Goal: Task Accomplishment & Management: Manage account settings

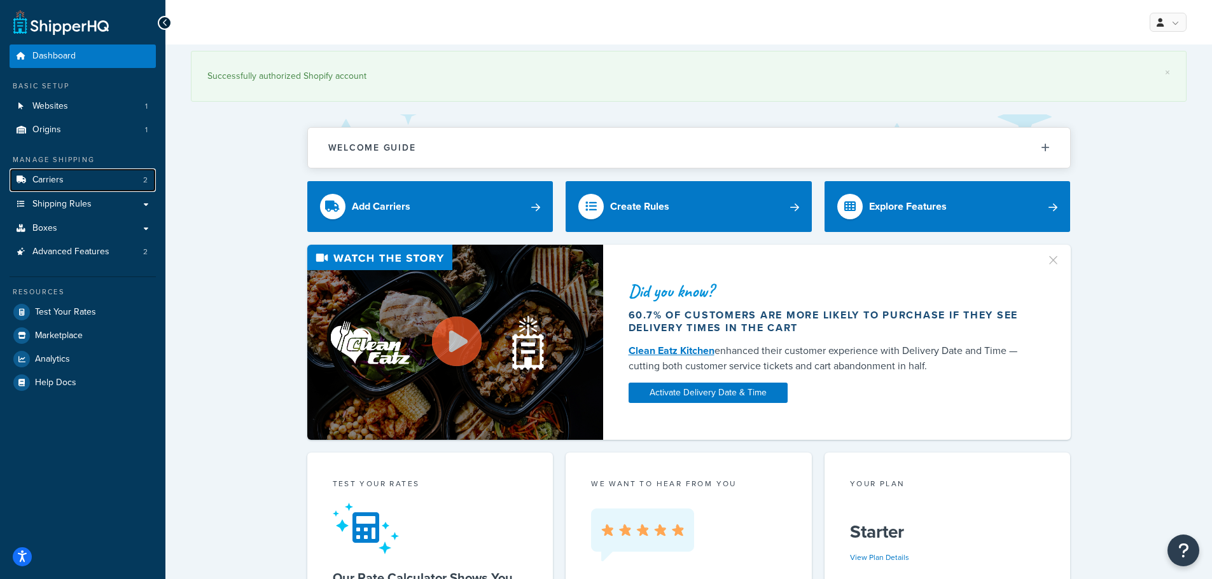
click at [69, 180] on link "Carriers 2" at bounding box center [83, 181] width 146 height 24
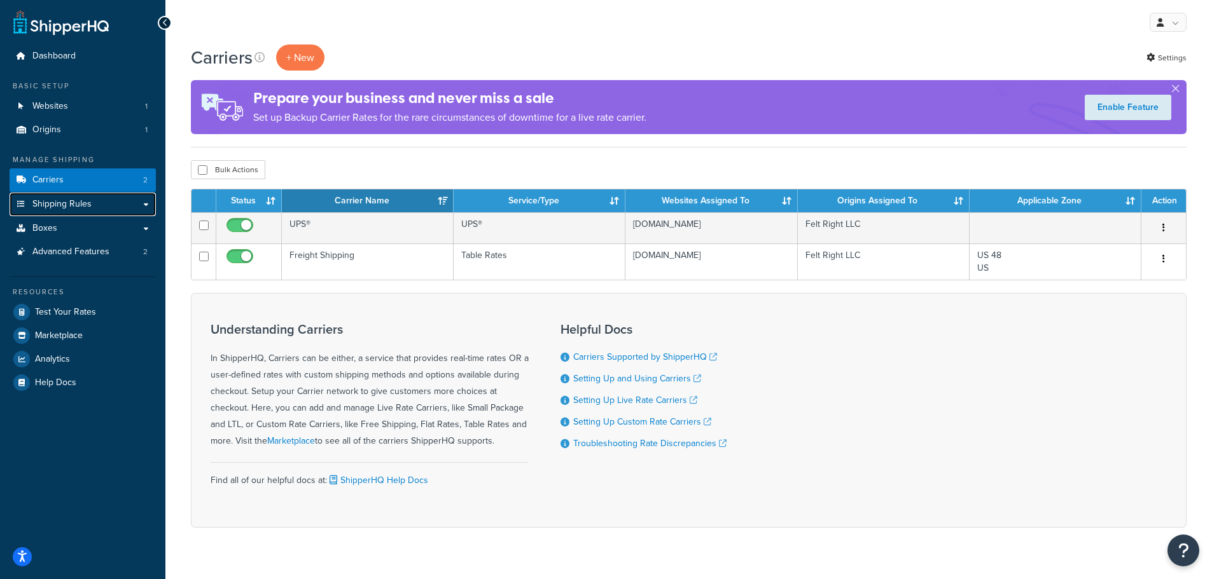
click at [82, 205] on span "Shipping Rules" at bounding box center [61, 204] width 59 height 11
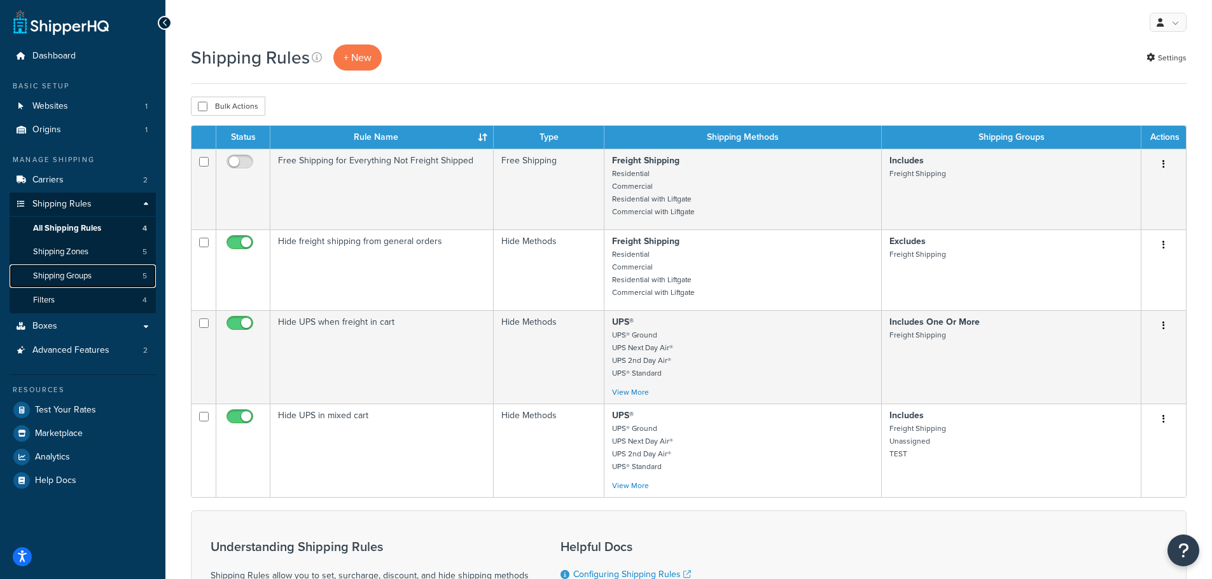
click at [75, 277] on span "Shipping Groups" at bounding box center [62, 276] width 59 height 11
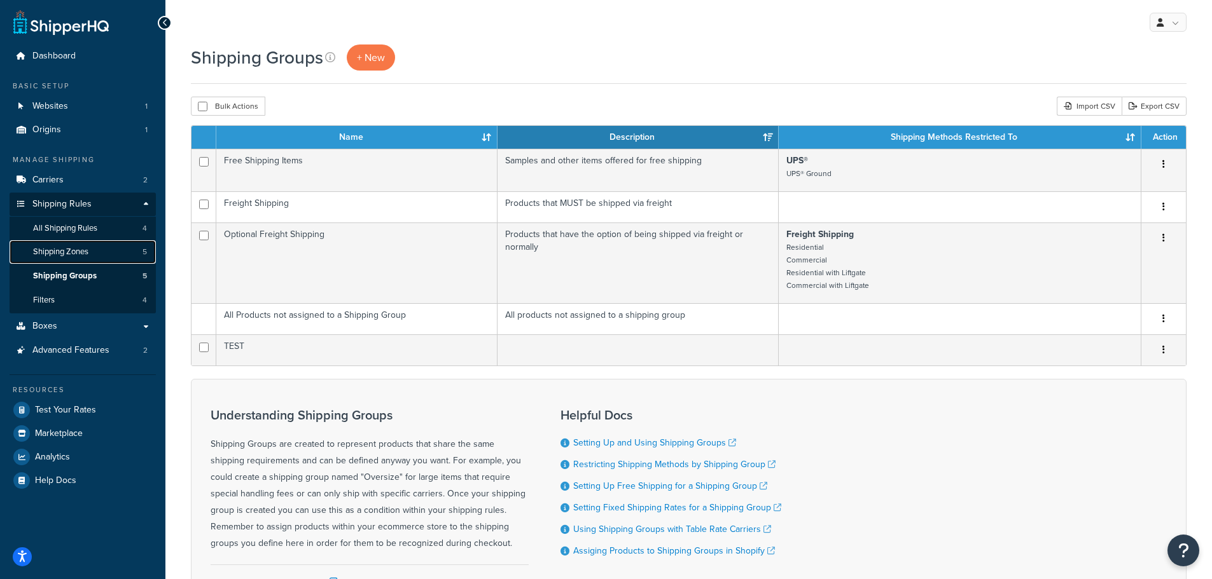
click at [78, 253] on span "Shipping Zones" at bounding box center [60, 252] width 55 height 11
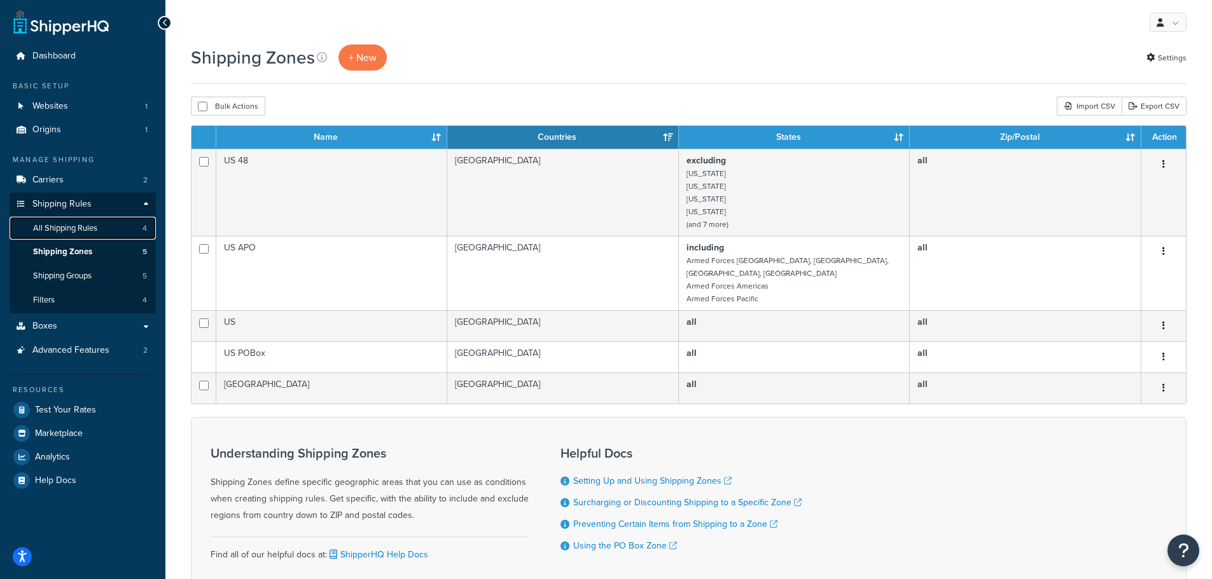
click at [78, 232] on span "All Shipping Rules" at bounding box center [65, 228] width 64 height 11
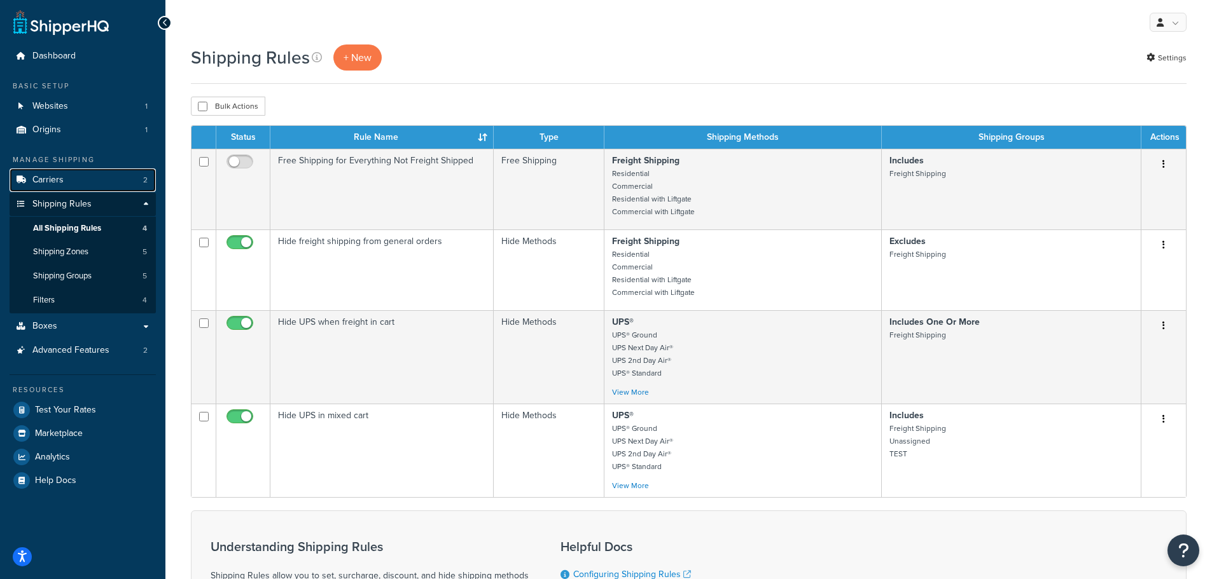
click at [72, 177] on link "Carriers 2" at bounding box center [83, 181] width 146 height 24
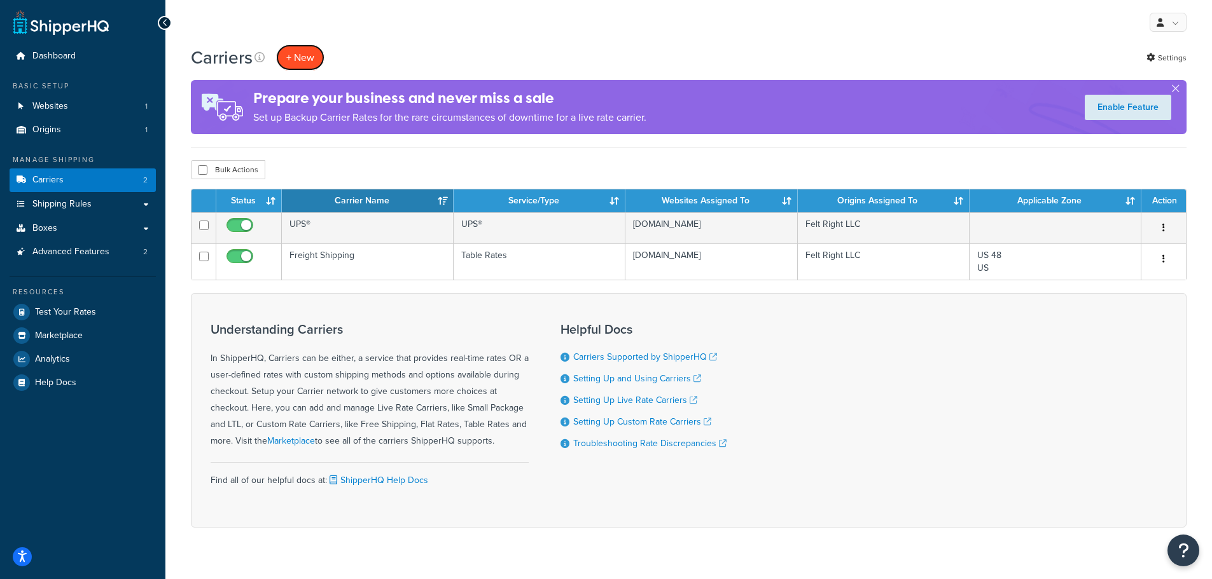
click at [303, 60] on button "+ New" at bounding box center [300, 58] width 48 height 26
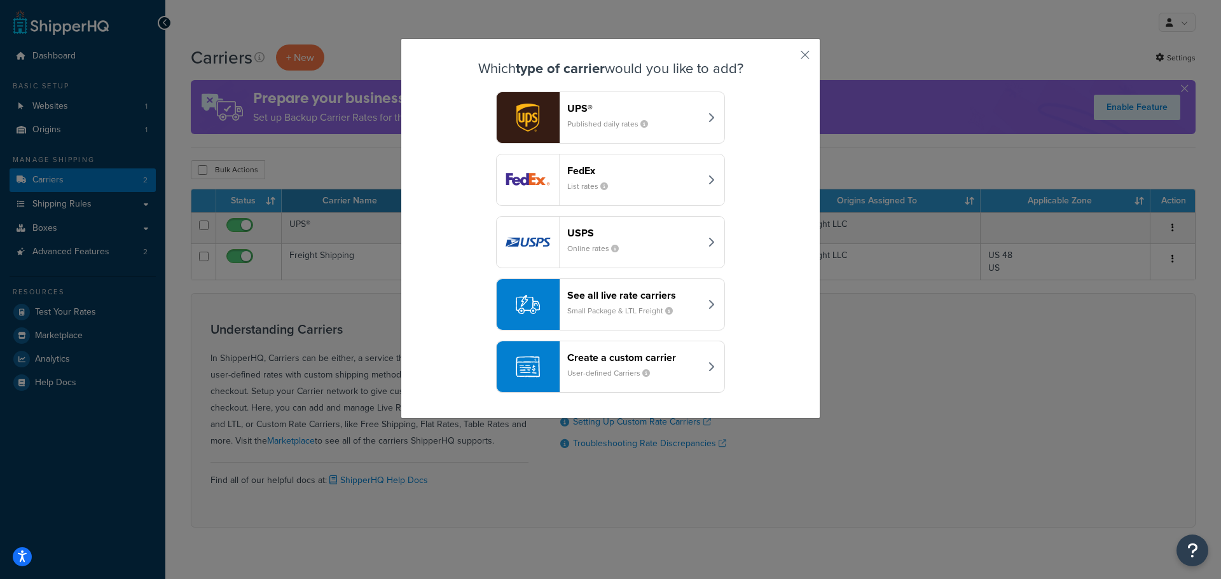
click at [580, 374] on small "User-defined Carriers" at bounding box center [613, 373] width 93 height 11
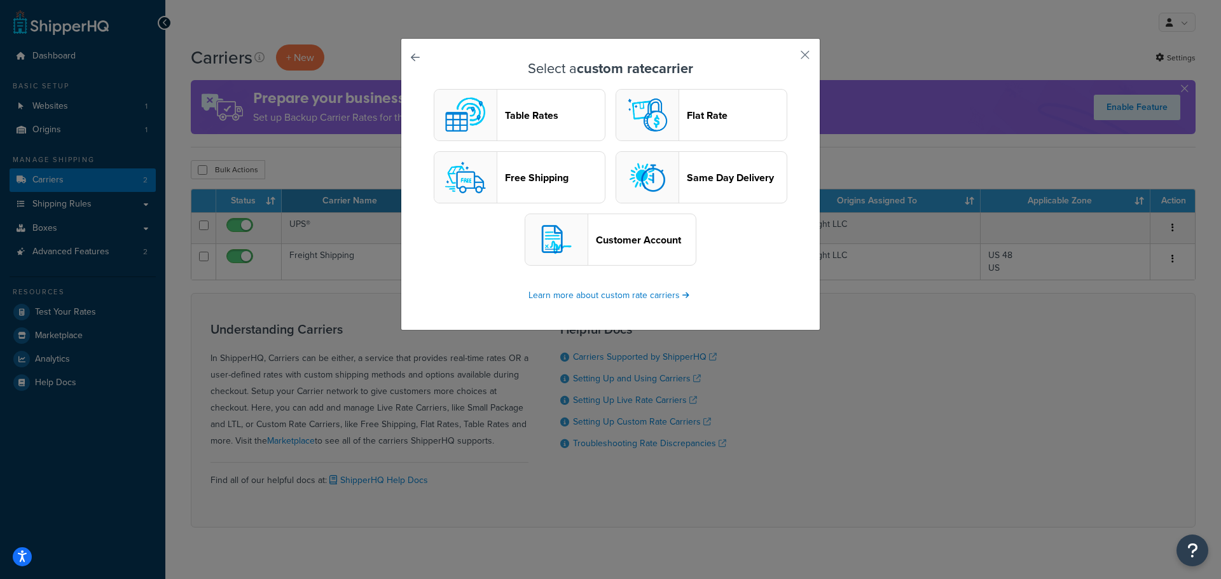
click at [539, 113] on header "Table Rates" at bounding box center [555, 115] width 100 height 12
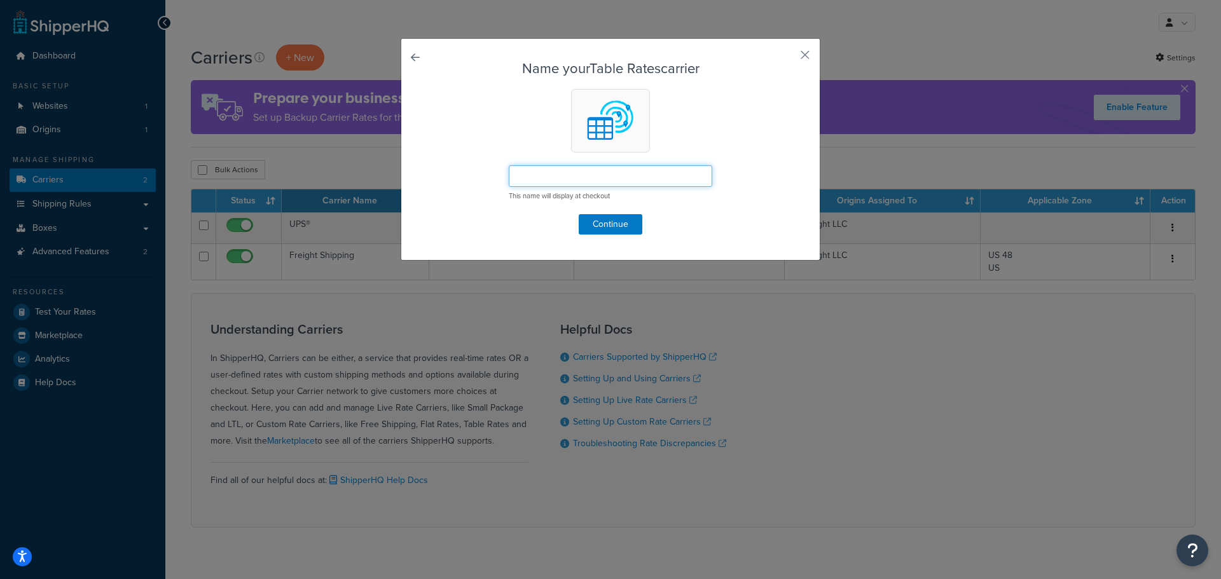
click at [576, 173] on input "text" at bounding box center [611, 176] width 204 height 22
type input "Standard"
click at [609, 226] on button "Continue" at bounding box center [611, 224] width 64 height 20
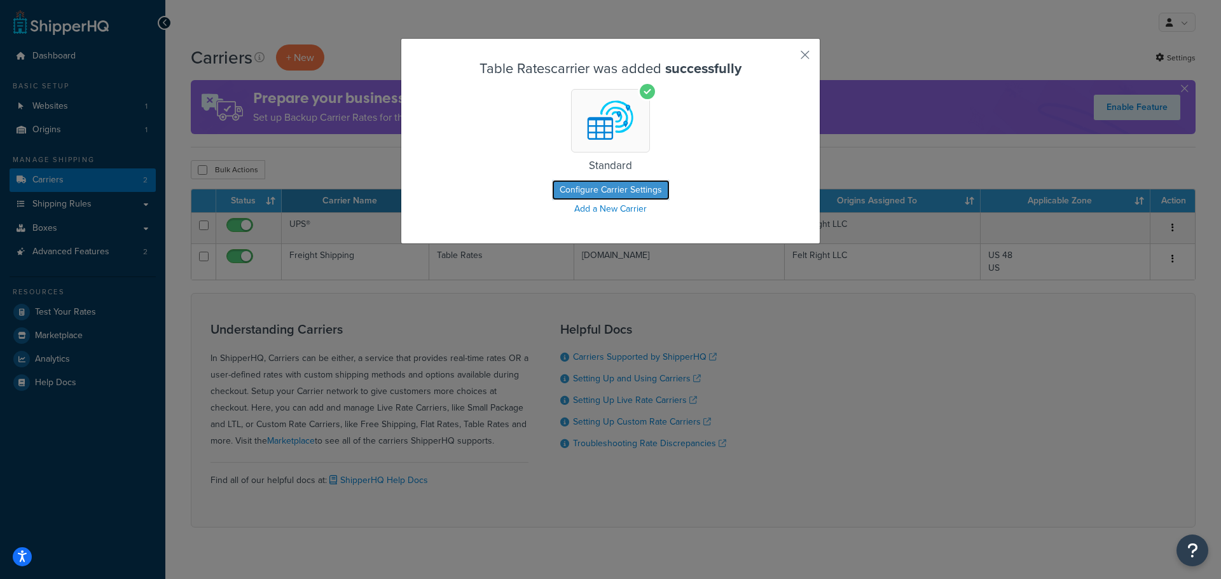
click at [613, 188] on button "Configure Carrier Settings" at bounding box center [611, 190] width 118 height 20
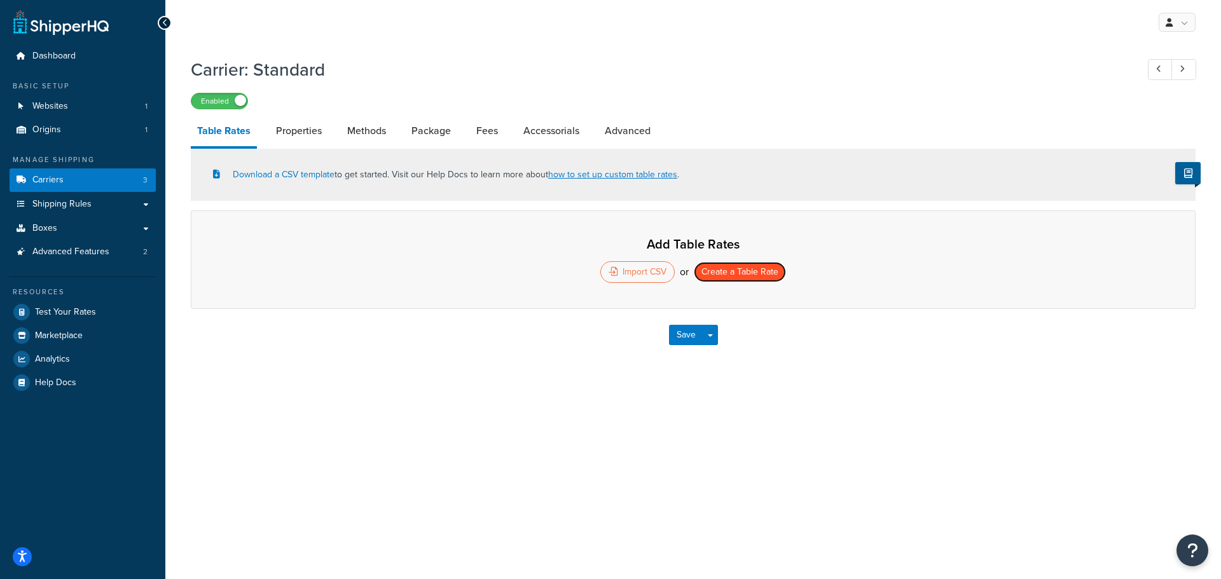
click at [742, 277] on button "Create a Table Rate" at bounding box center [740, 272] width 92 height 20
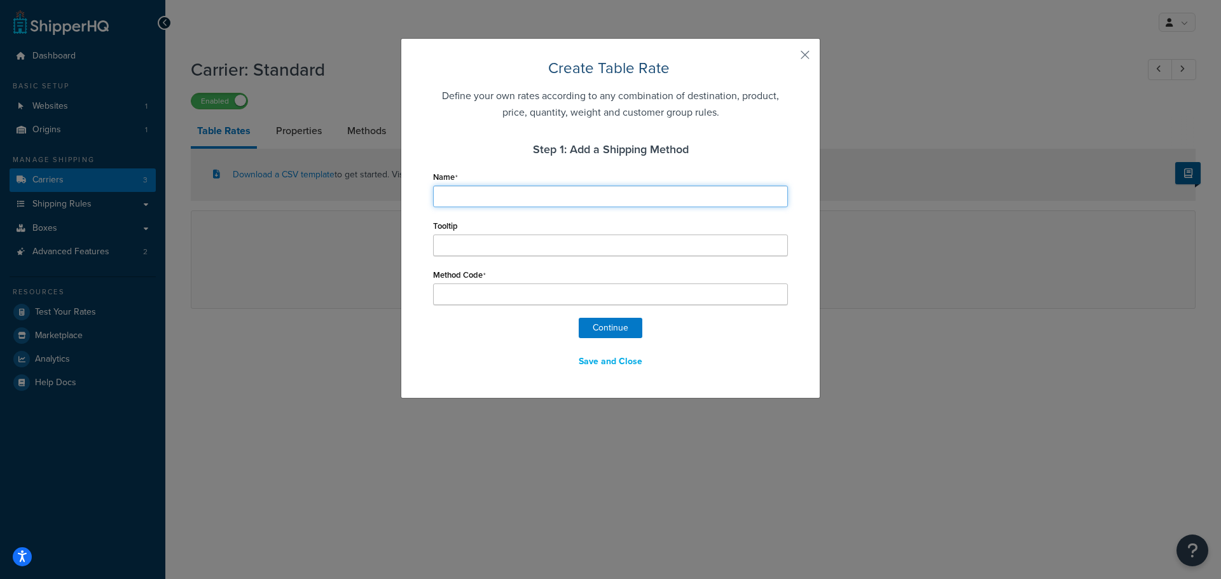
click at [457, 193] on input "Name" at bounding box center [610, 197] width 355 height 22
click at [458, 141] on h4 "Step 1: Add a Shipping Method" at bounding box center [610, 149] width 355 height 17
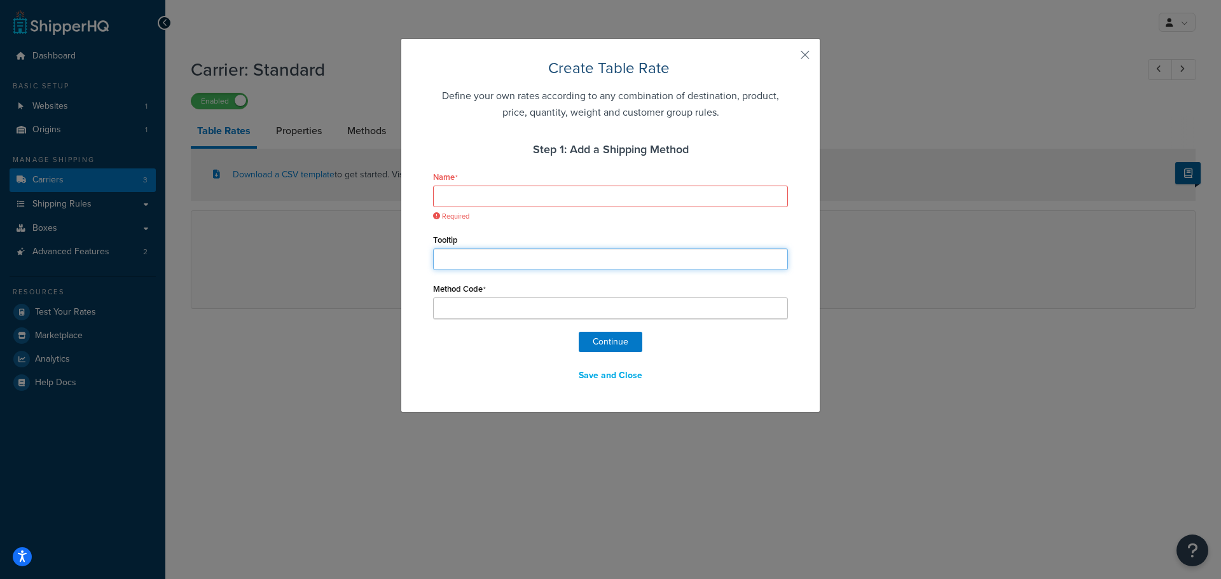
click at [464, 259] on input "Tooltip" at bounding box center [610, 260] width 355 height 22
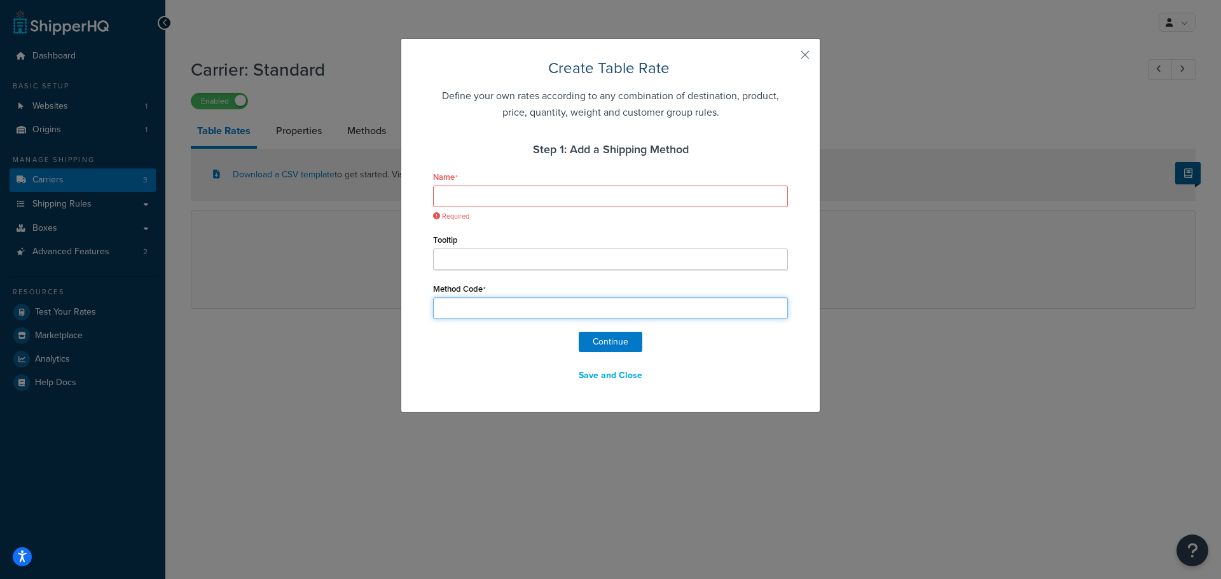
click at [459, 307] on input "Method Code" at bounding box center [610, 309] width 355 height 22
click at [788, 58] on button "button" at bounding box center [786, 59] width 3 height 3
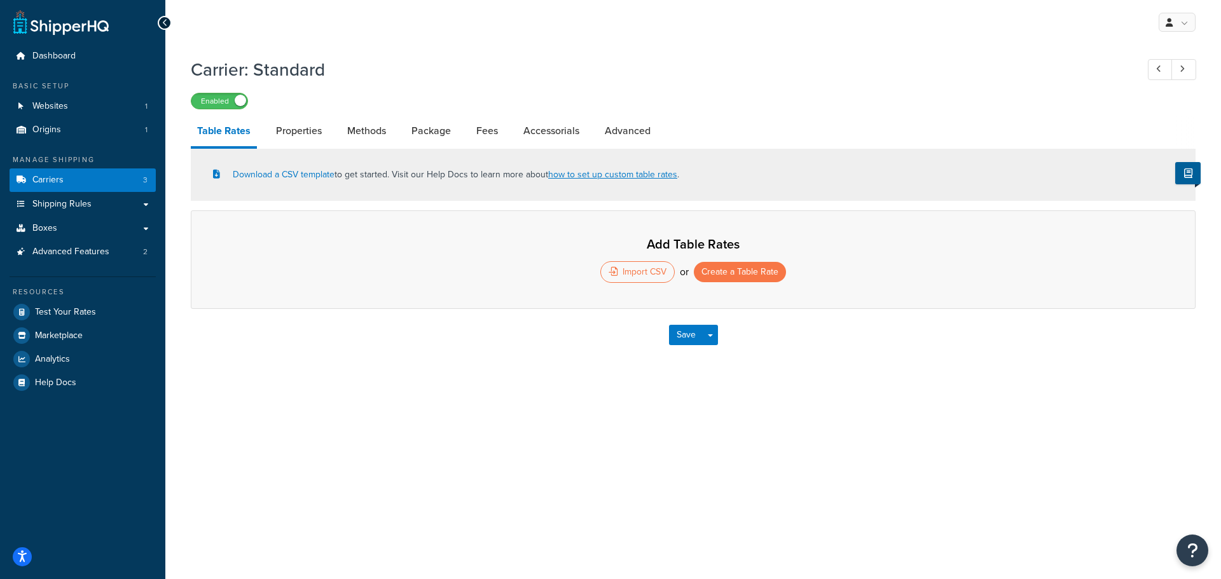
click at [166, 22] on icon at bounding box center [165, 22] width 6 height 9
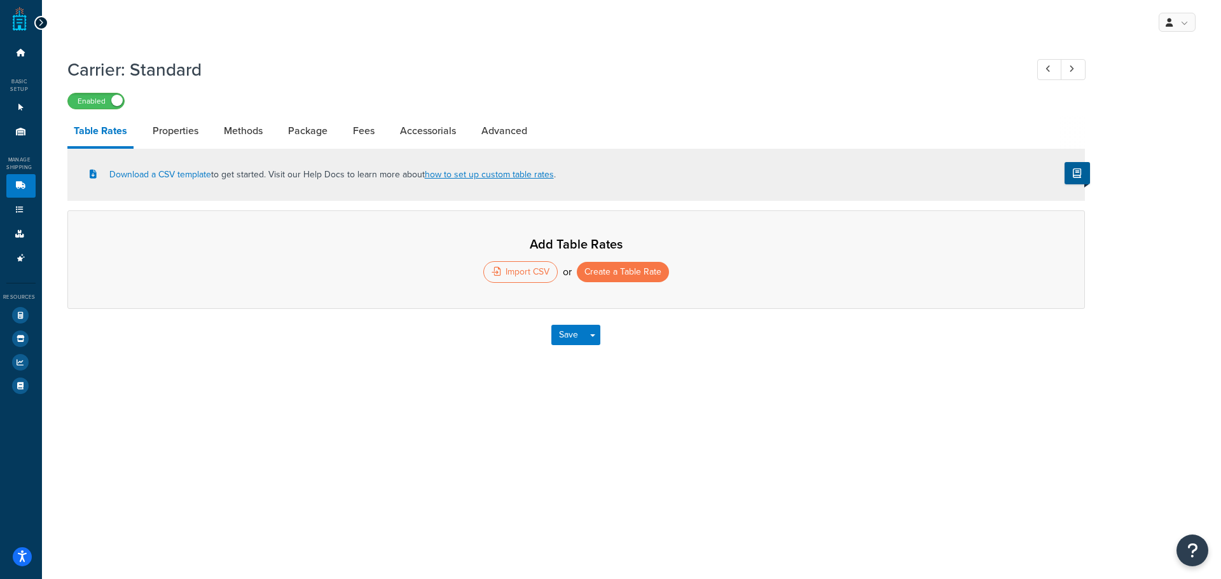
click at [41, 24] on icon at bounding box center [41, 22] width 6 height 9
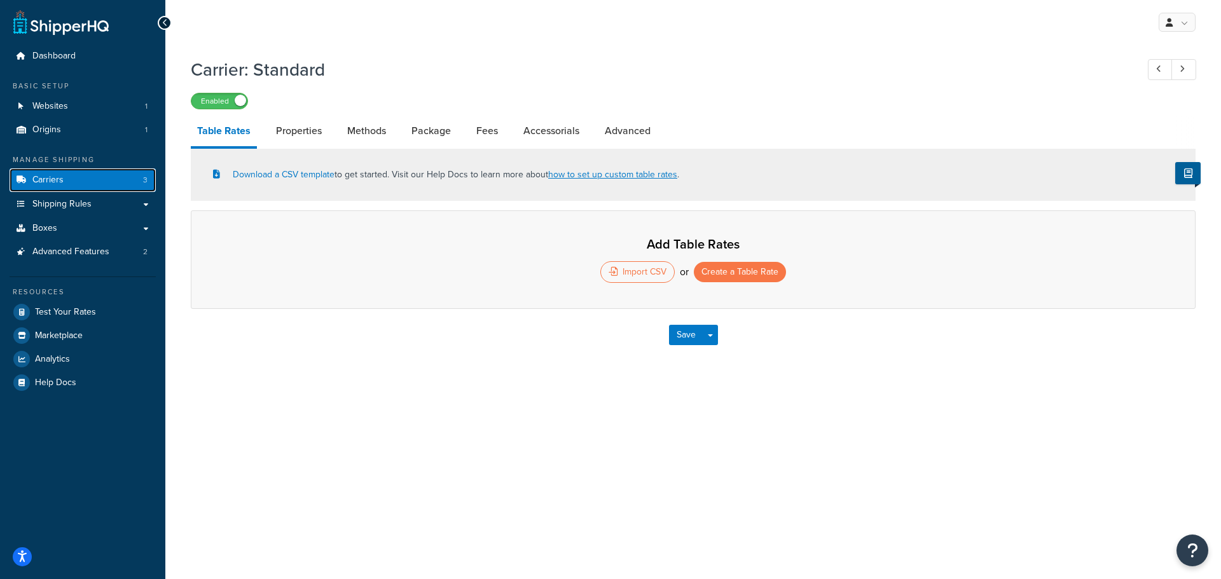
click at [68, 179] on link "Carriers 3" at bounding box center [83, 181] width 146 height 24
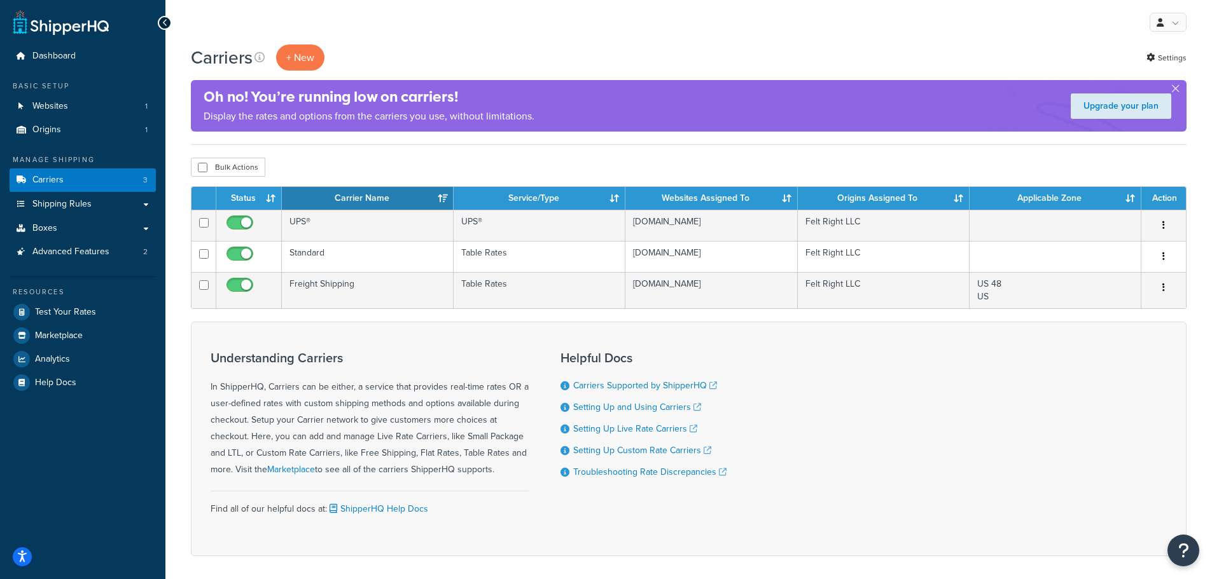
click at [321, 254] on td "Standard" at bounding box center [368, 256] width 172 height 31
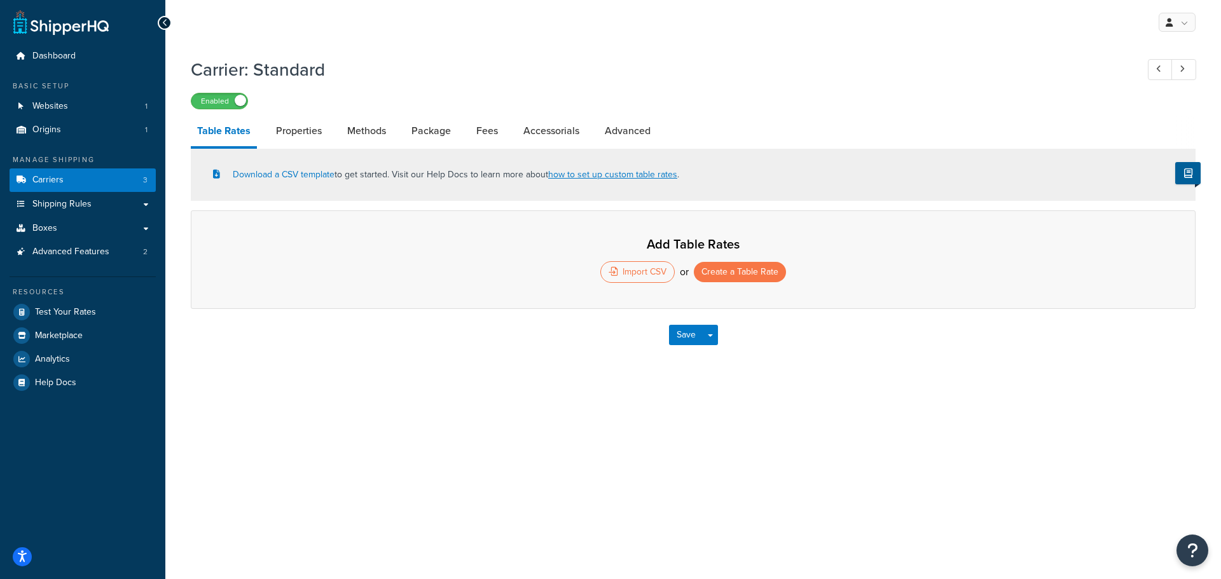
click at [239, 101] on span at bounding box center [240, 100] width 11 height 11
click at [302, 172] on link "Download a CSV template" at bounding box center [273, 174] width 121 height 13
click at [735, 274] on button "Create a Table Rate" at bounding box center [740, 272] width 92 height 20
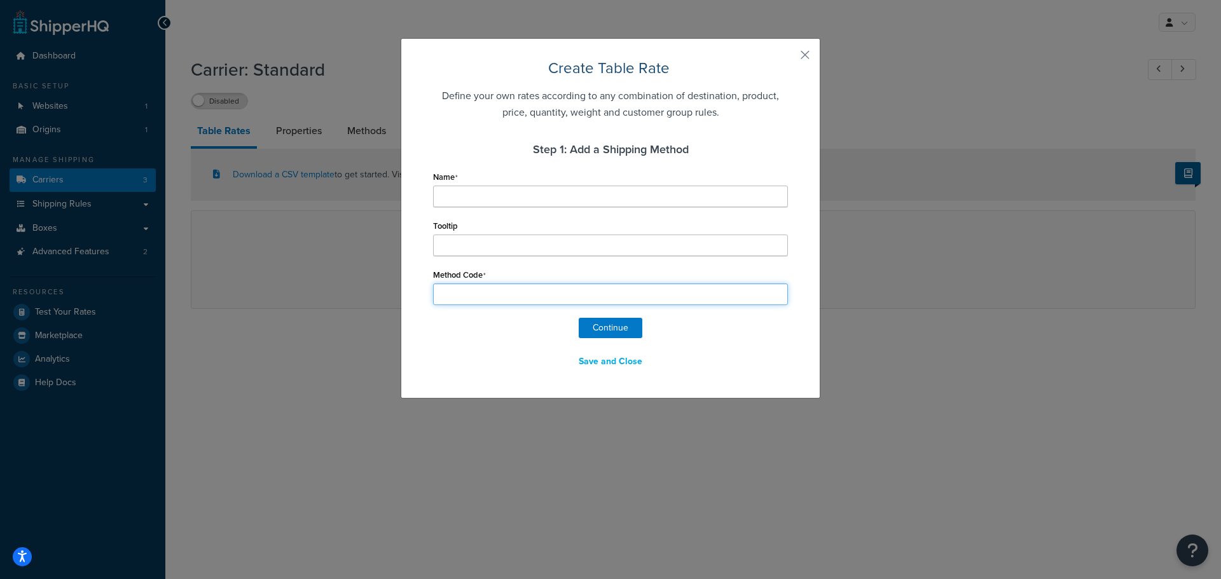
click at [510, 286] on input "Method Code" at bounding box center [610, 295] width 355 height 22
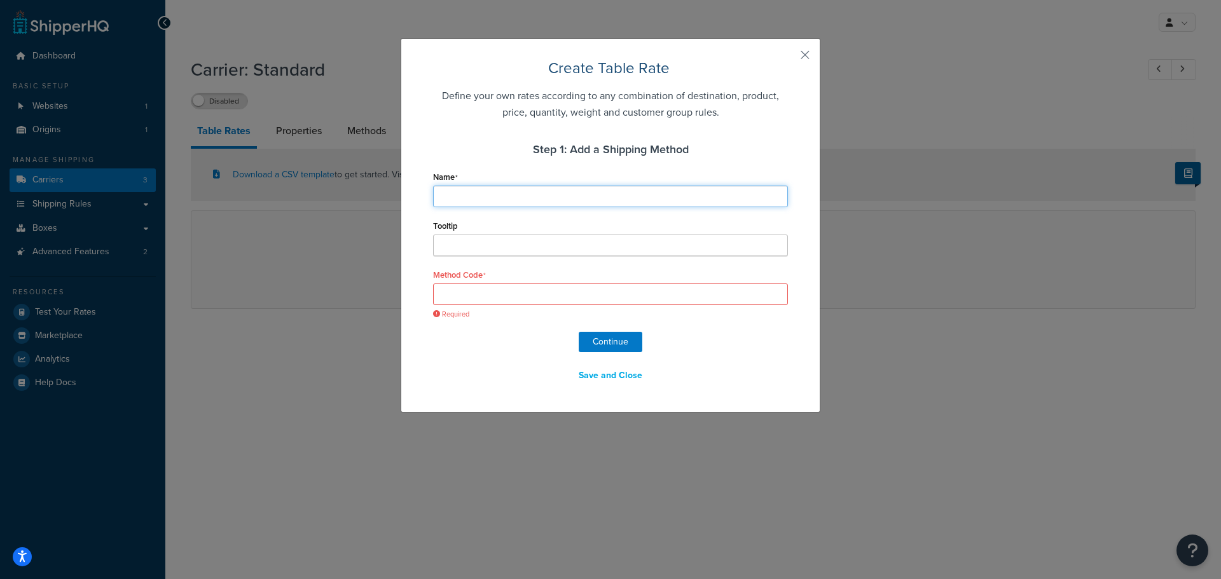
click at [485, 196] on input "Name" at bounding box center [610, 197] width 355 height 22
click at [788, 58] on button "button" at bounding box center [786, 59] width 3 height 3
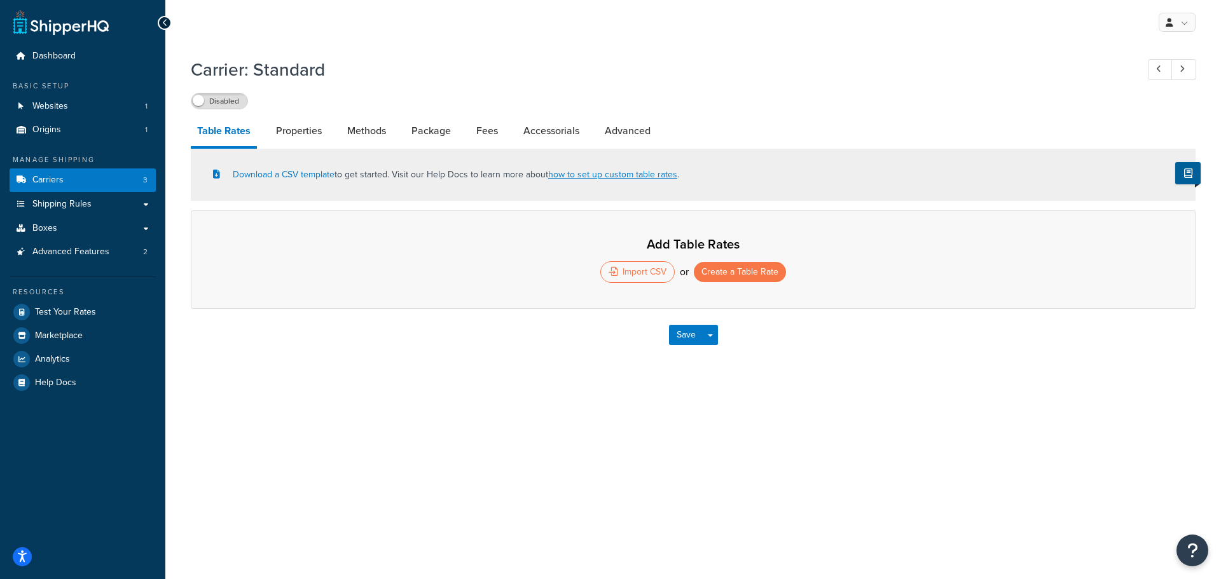
click at [164, 27] on icon at bounding box center [165, 22] width 6 height 9
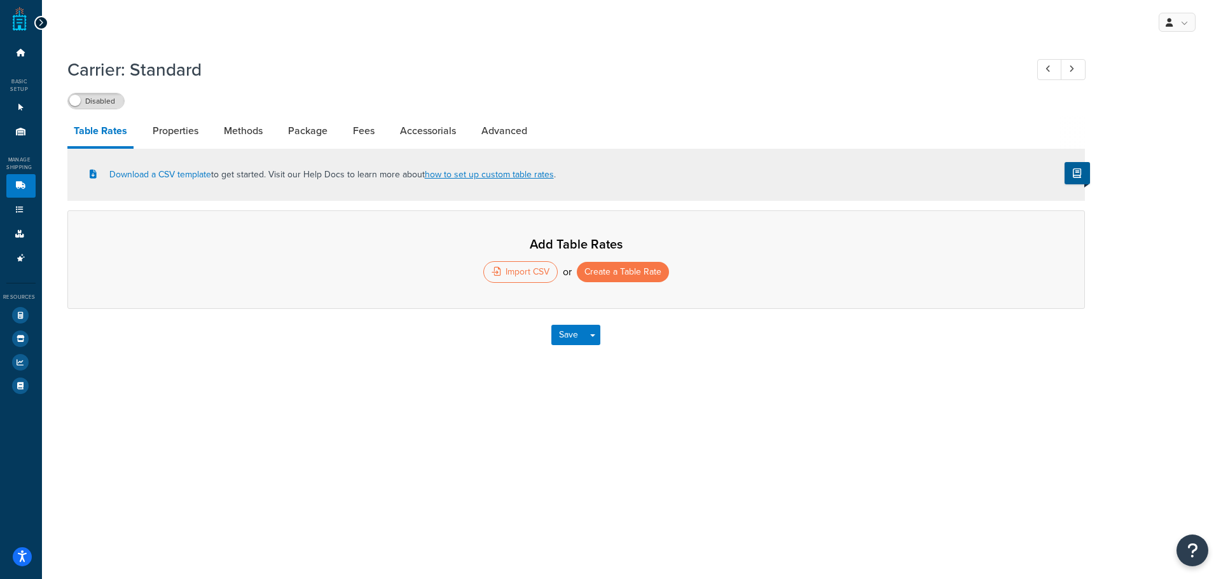
click at [46, 24] on div at bounding box center [41, 23] width 14 height 14
click at [39, 22] on icon at bounding box center [41, 22] width 6 height 9
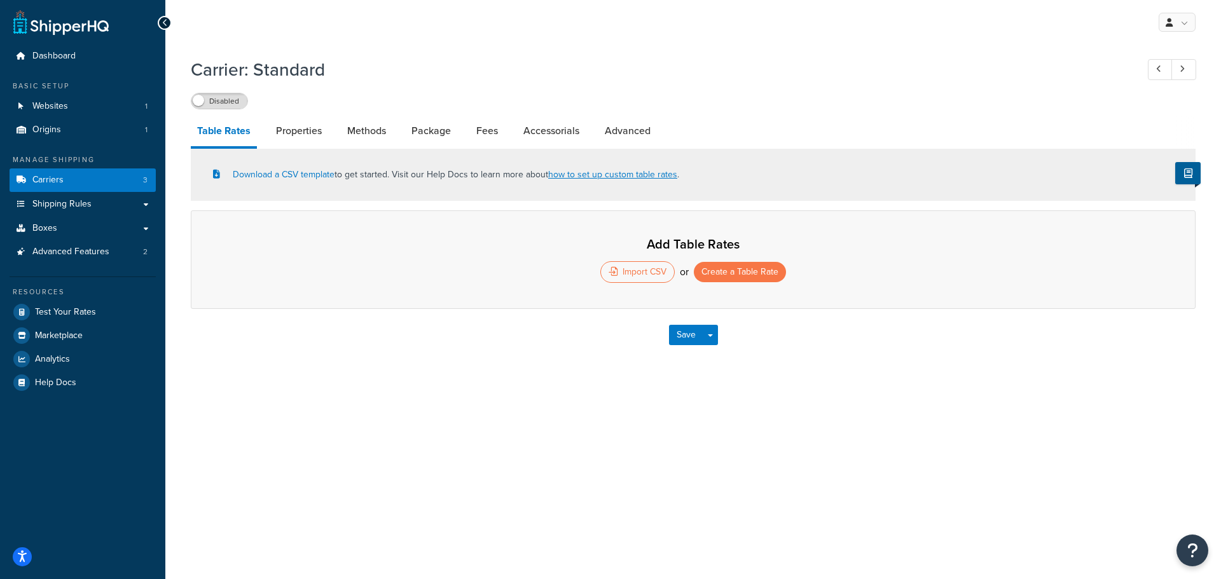
click at [311, 125] on link "Properties" at bounding box center [299, 131] width 59 height 31
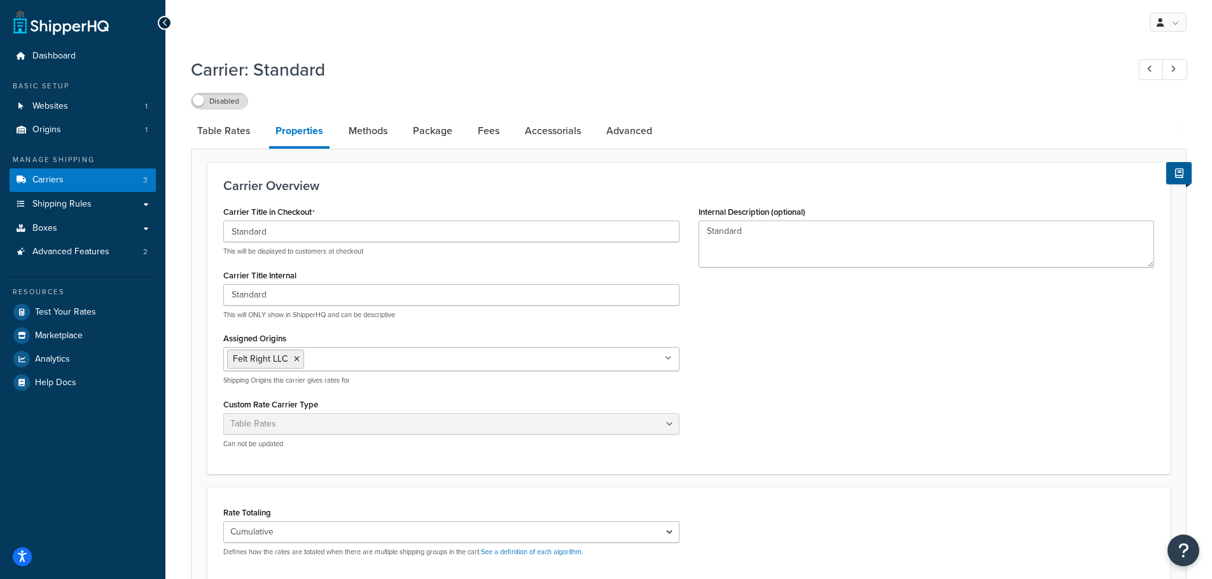
click at [368, 134] on link "Methods" at bounding box center [368, 131] width 52 height 31
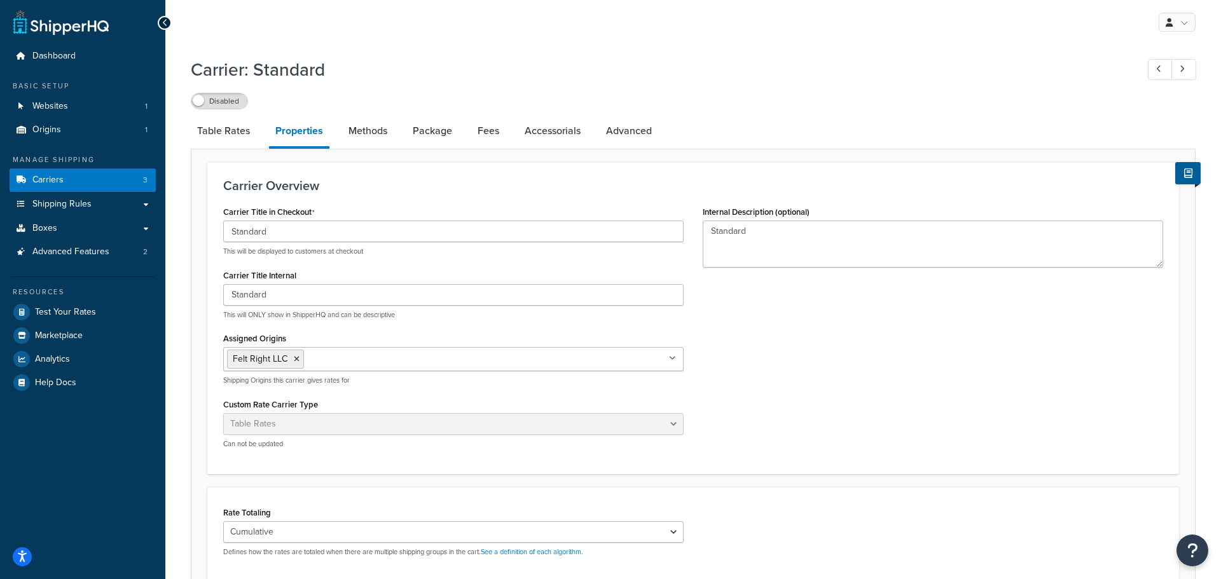
select select "25"
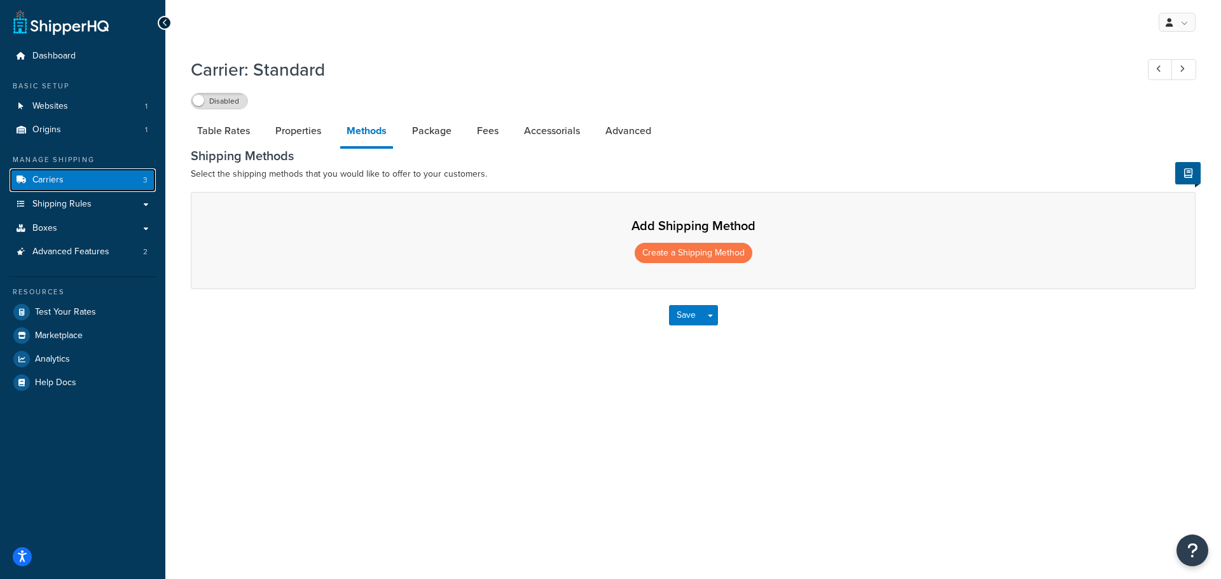
click at [62, 179] on span "Carriers" at bounding box center [47, 180] width 31 height 11
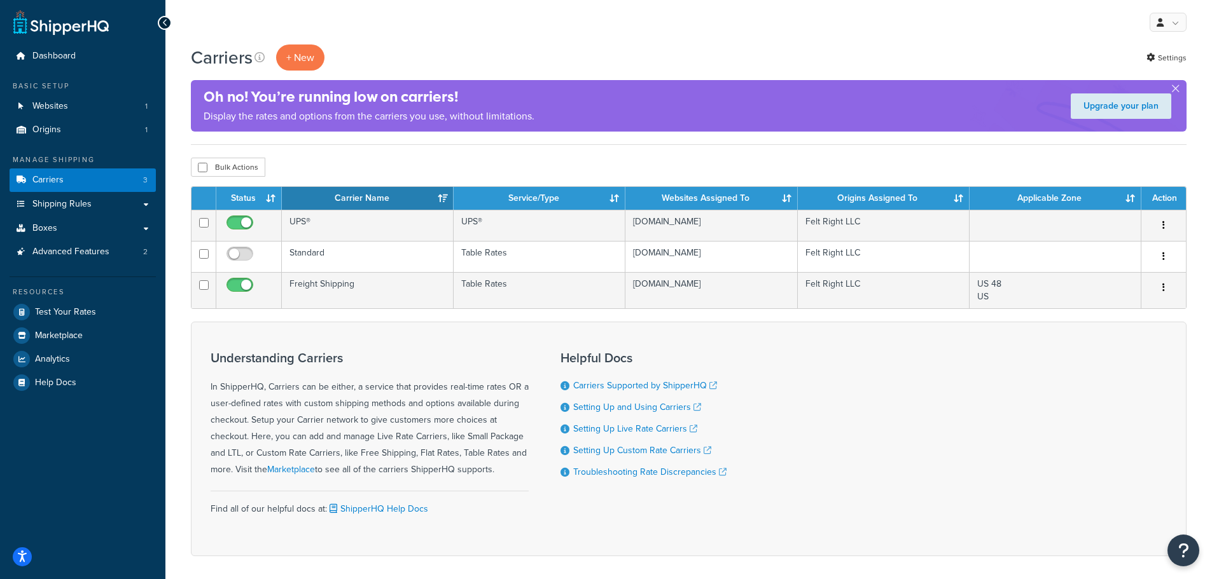
click at [1160, 256] on button "button" at bounding box center [1164, 257] width 18 height 20
click at [997, 338] on div "Understanding Carriers In ShipperHQ, Carriers can be either, a service that pro…" at bounding box center [688, 439] width 995 height 235
click at [1161, 287] on button "button" at bounding box center [1164, 288] width 18 height 20
click at [1113, 314] on link "Edit" at bounding box center [1112, 314] width 101 height 26
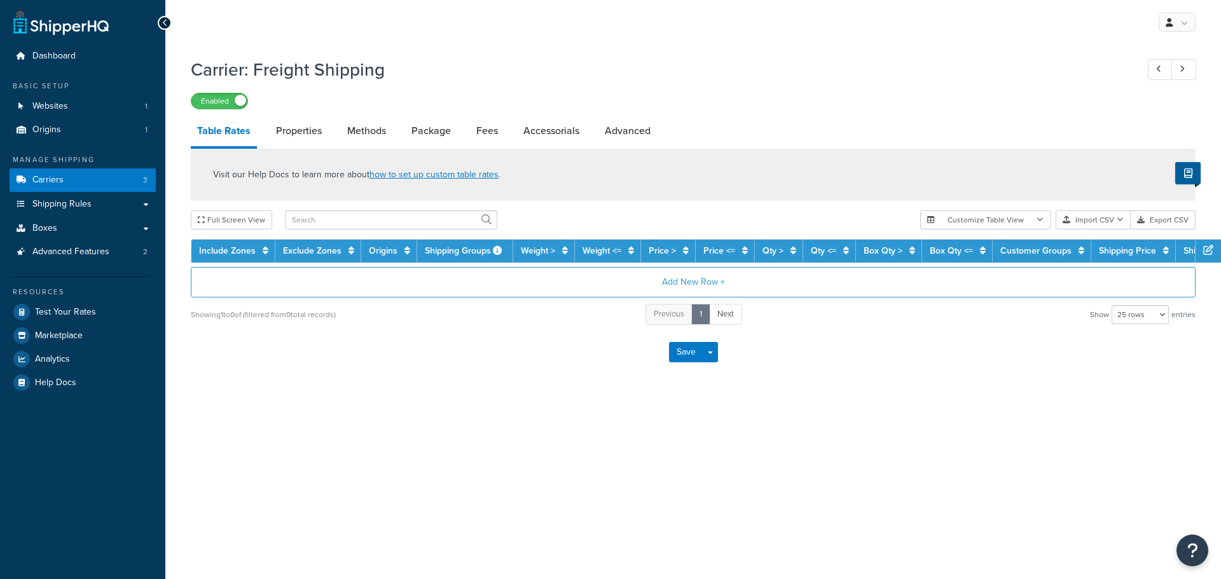
select select "25"
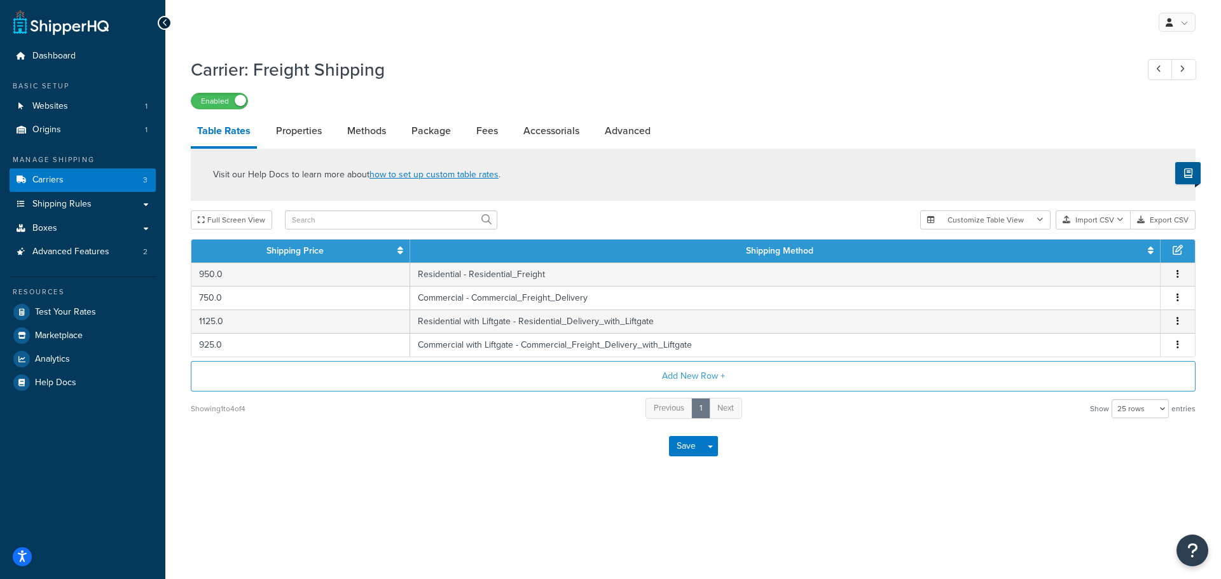
click at [294, 137] on link "Properties" at bounding box center [299, 131] width 59 height 31
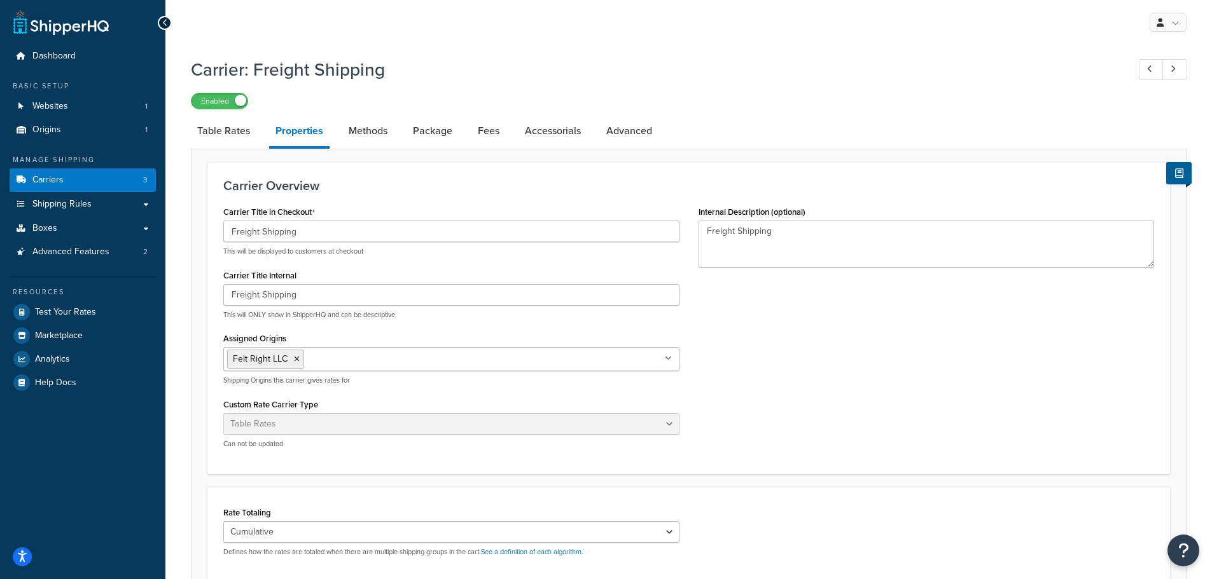
click at [370, 129] on link "Methods" at bounding box center [368, 131] width 52 height 31
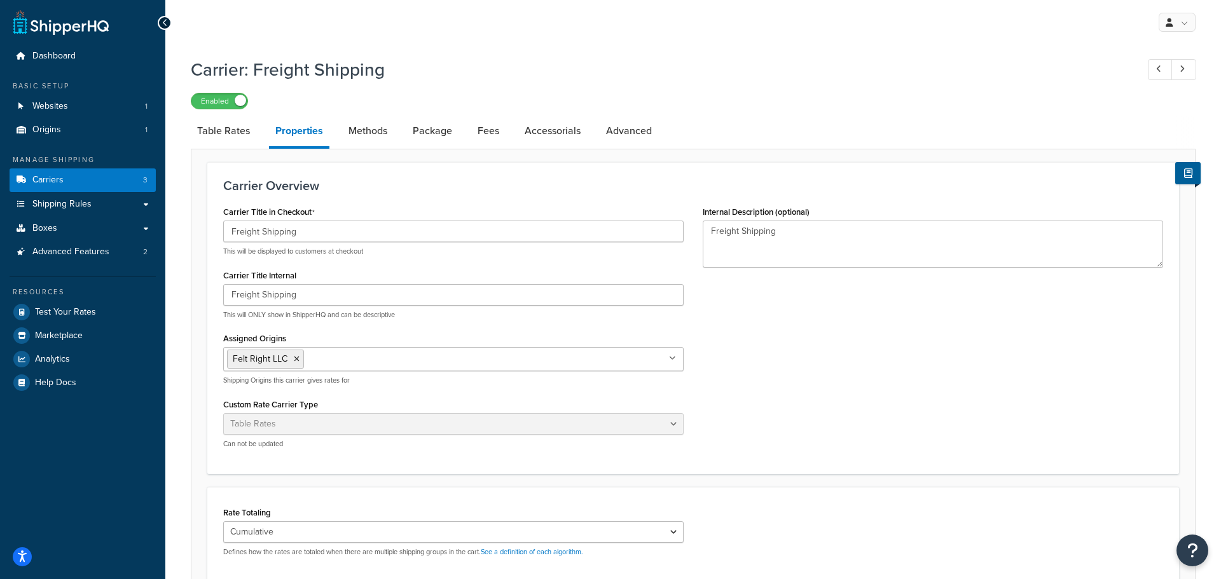
select select "25"
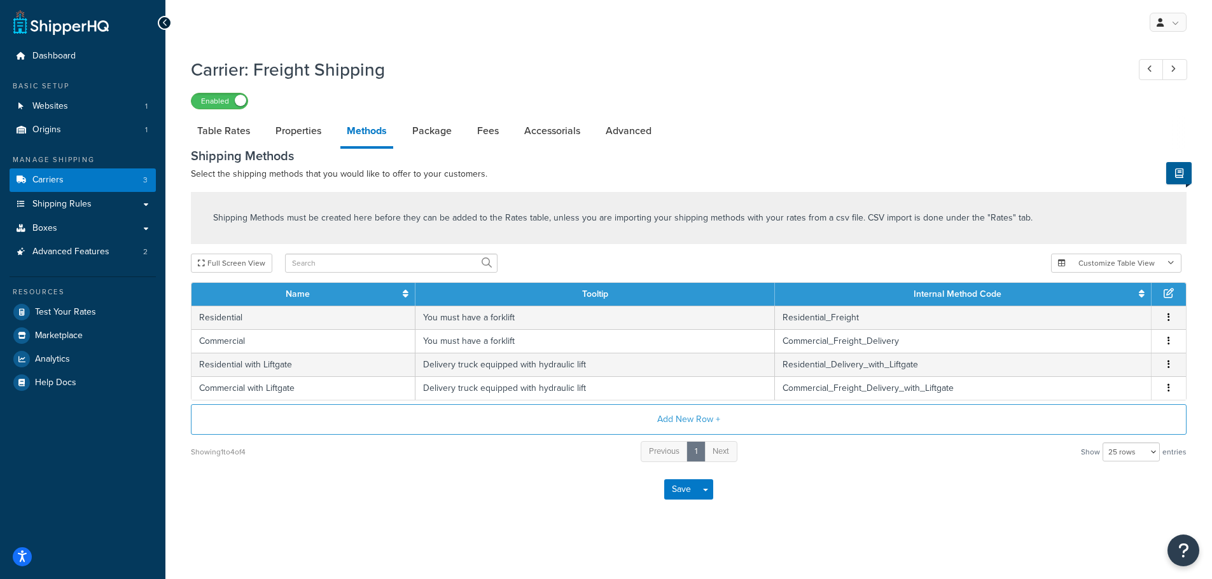
click at [426, 128] on link "Package" at bounding box center [432, 131] width 52 height 31
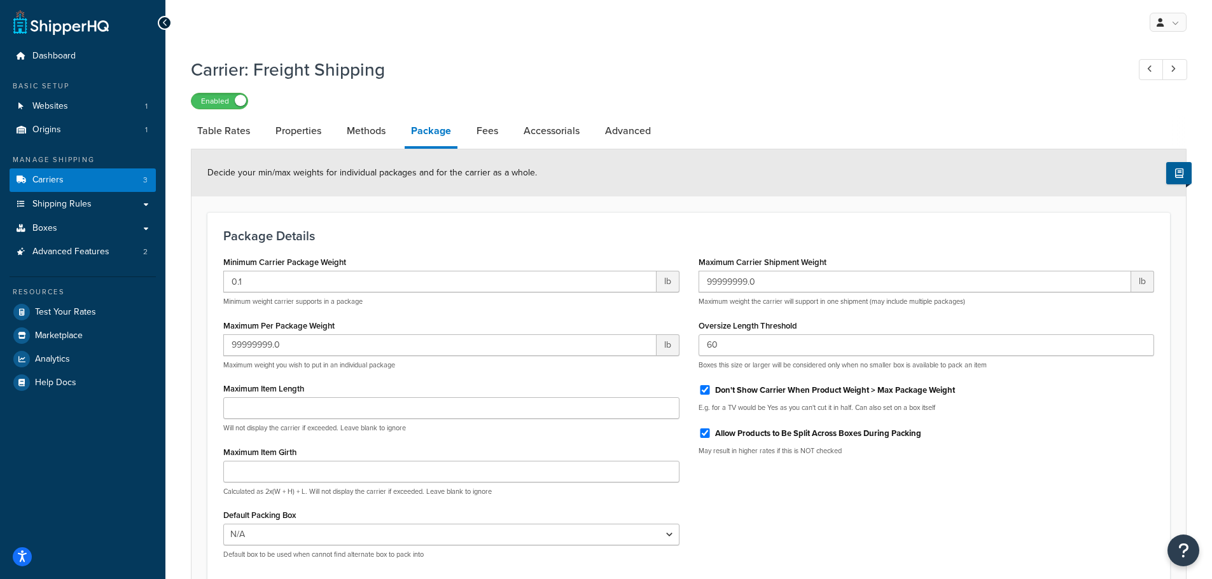
click at [487, 138] on link "Fees" at bounding box center [487, 131] width 34 height 31
select select "AFTER"
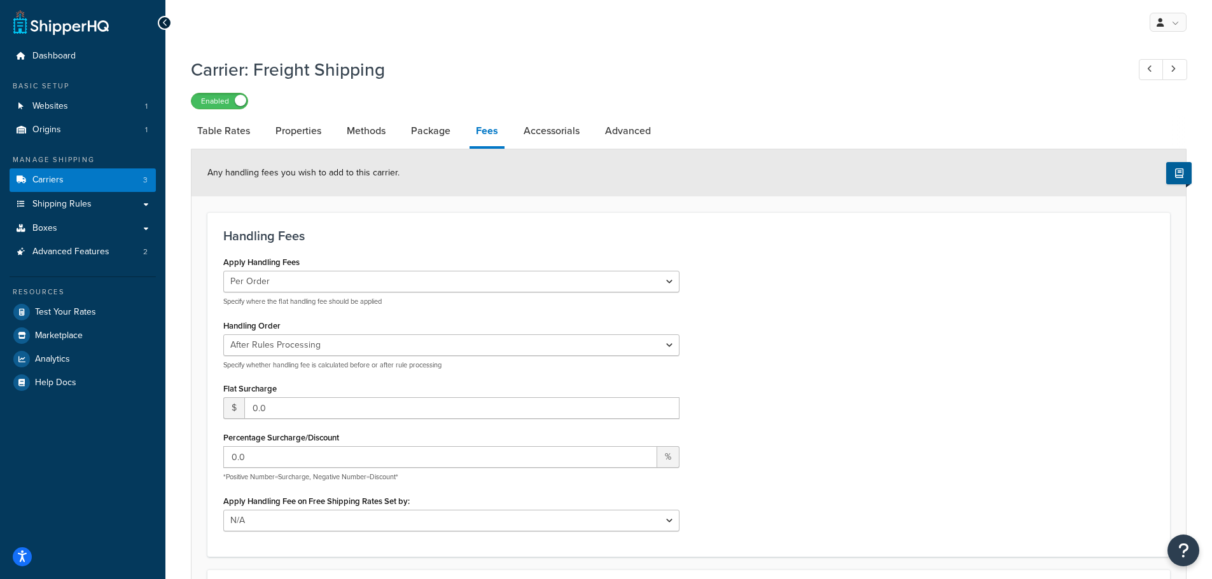
click at [529, 128] on link "Accessorials" at bounding box center [551, 131] width 69 height 31
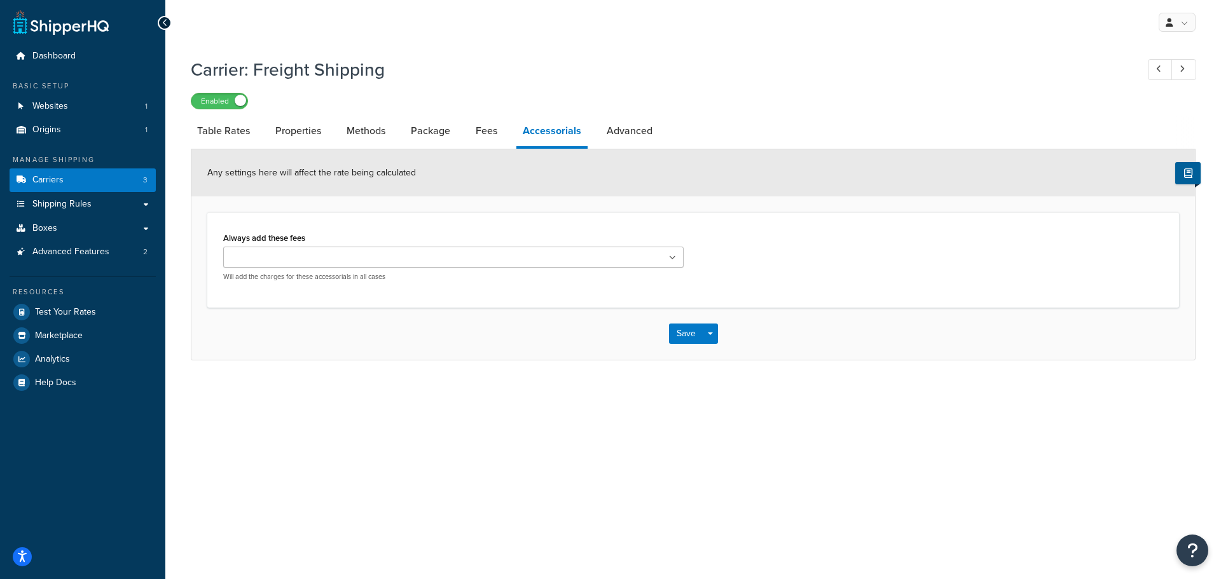
click at [630, 132] on link "Advanced" at bounding box center [629, 131] width 59 height 31
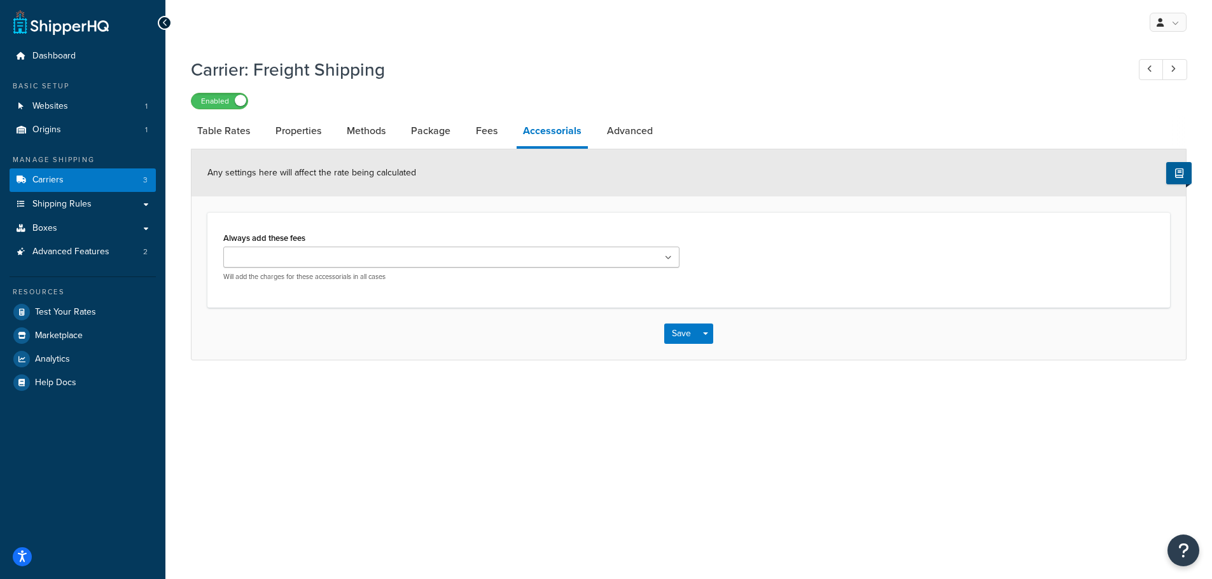
select select "false"
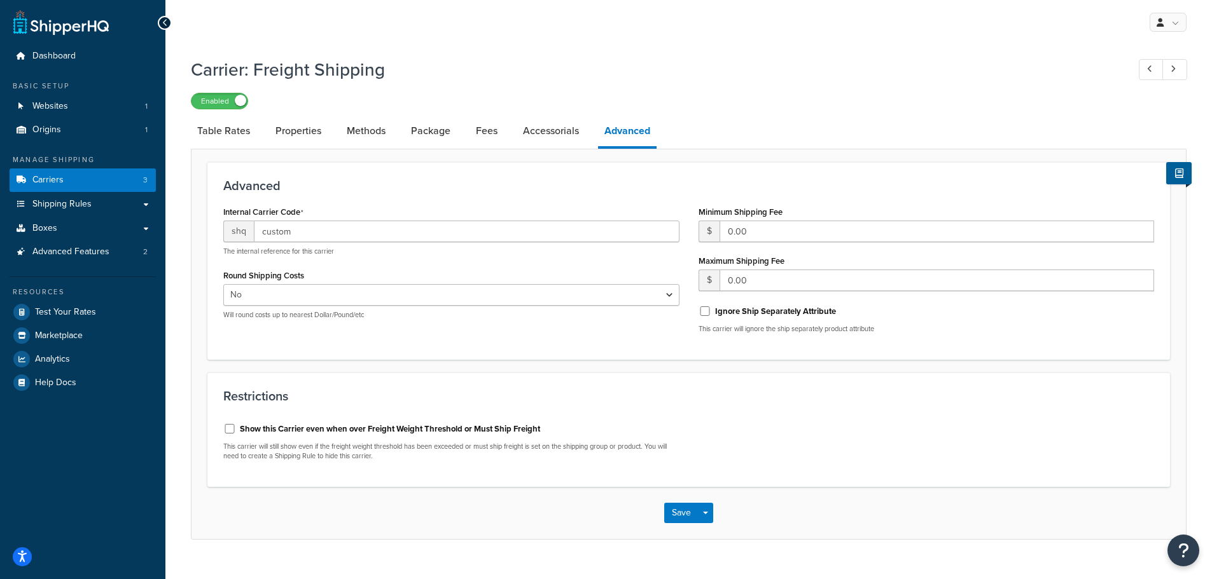
click at [222, 131] on link "Table Rates" at bounding box center [224, 131] width 66 height 31
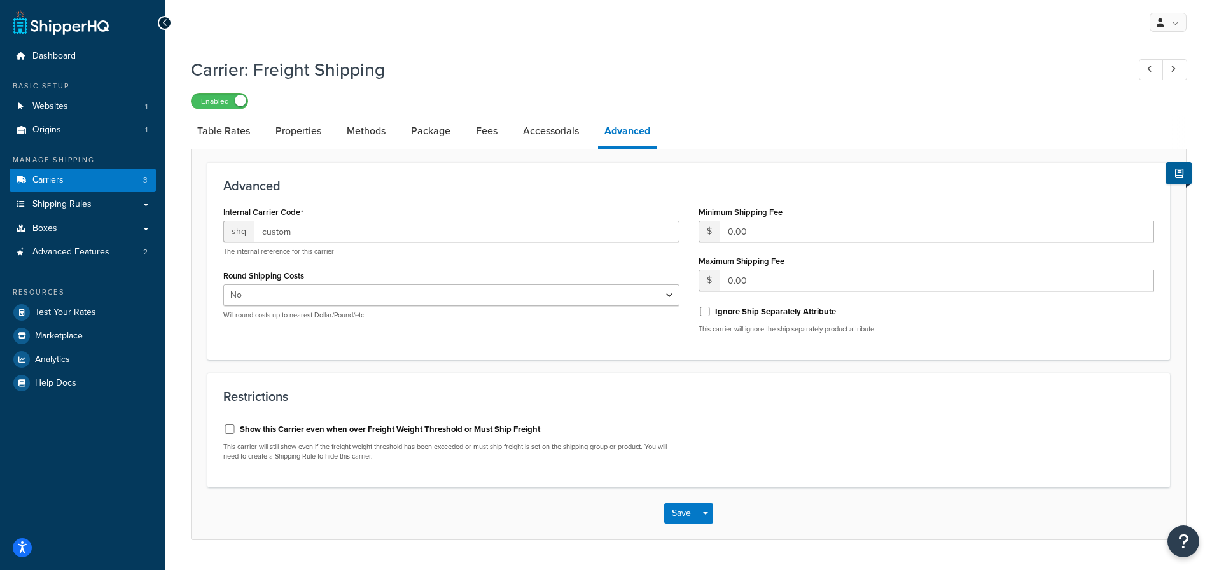
select select "25"
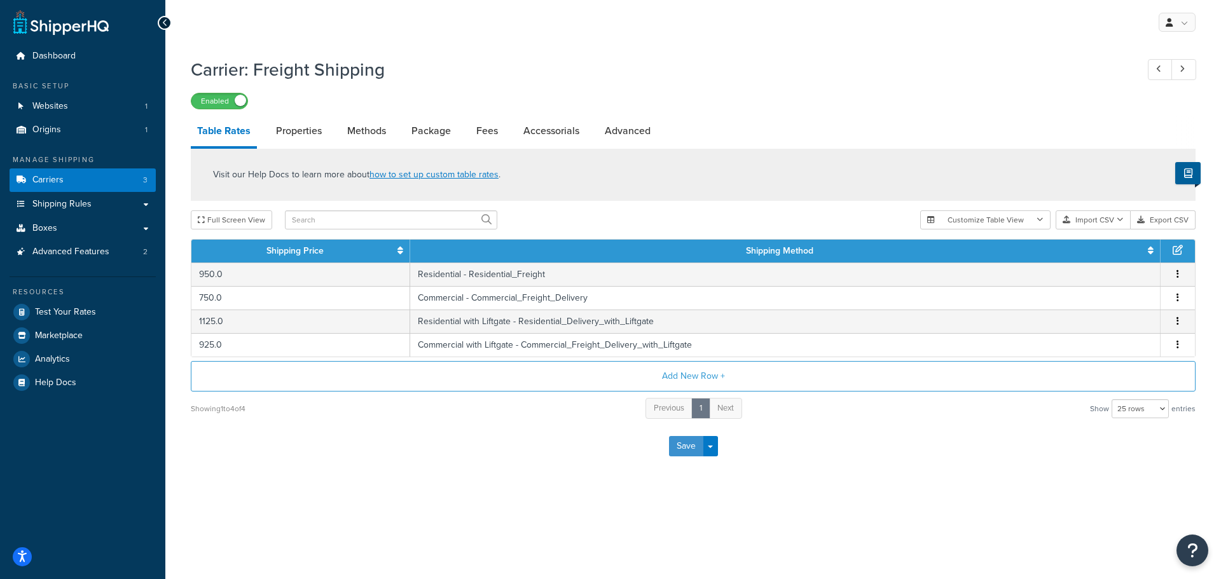
click at [681, 448] on button "Save" at bounding box center [686, 446] width 34 height 20
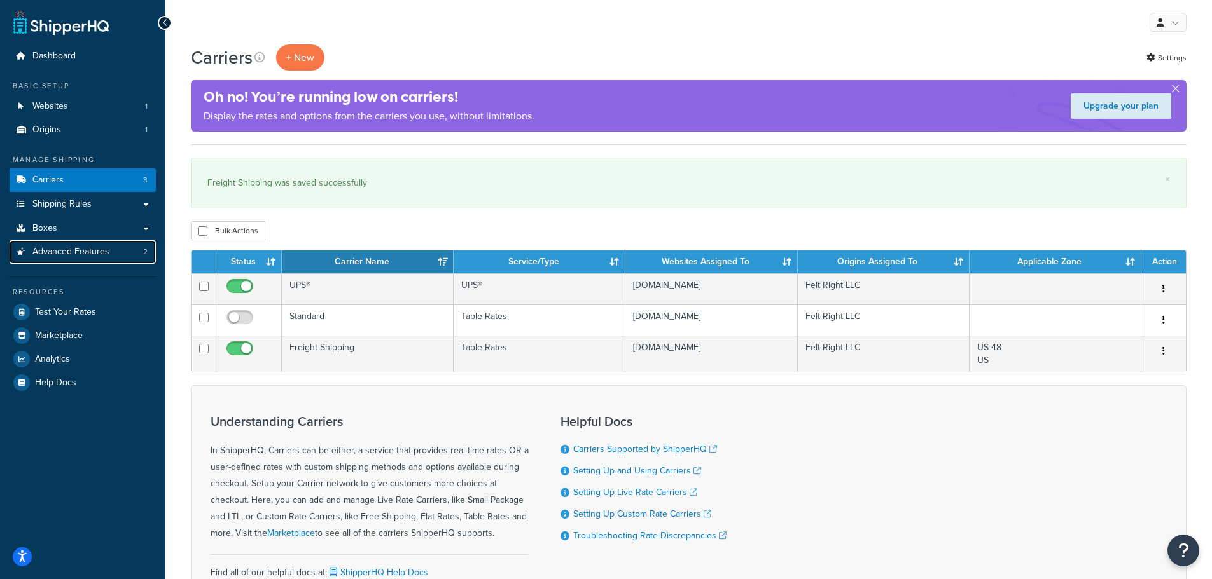
click at [89, 258] on span "Advanced Features" at bounding box center [70, 252] width 77 height 11
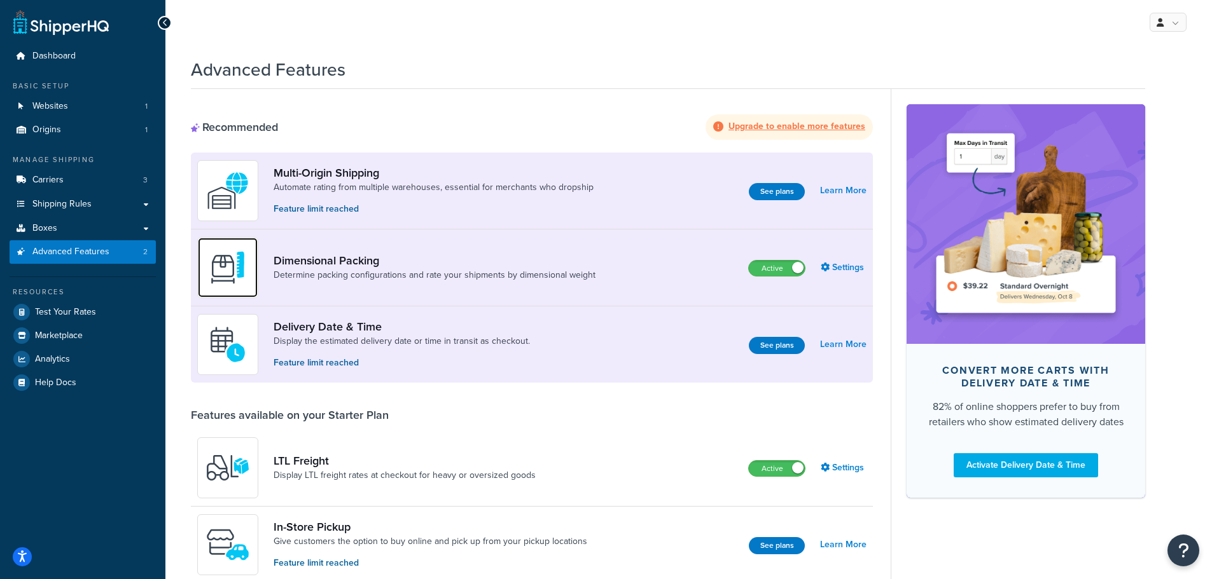
click at [235, 272] on img at bounding box center [227, 268] width 45 height 45
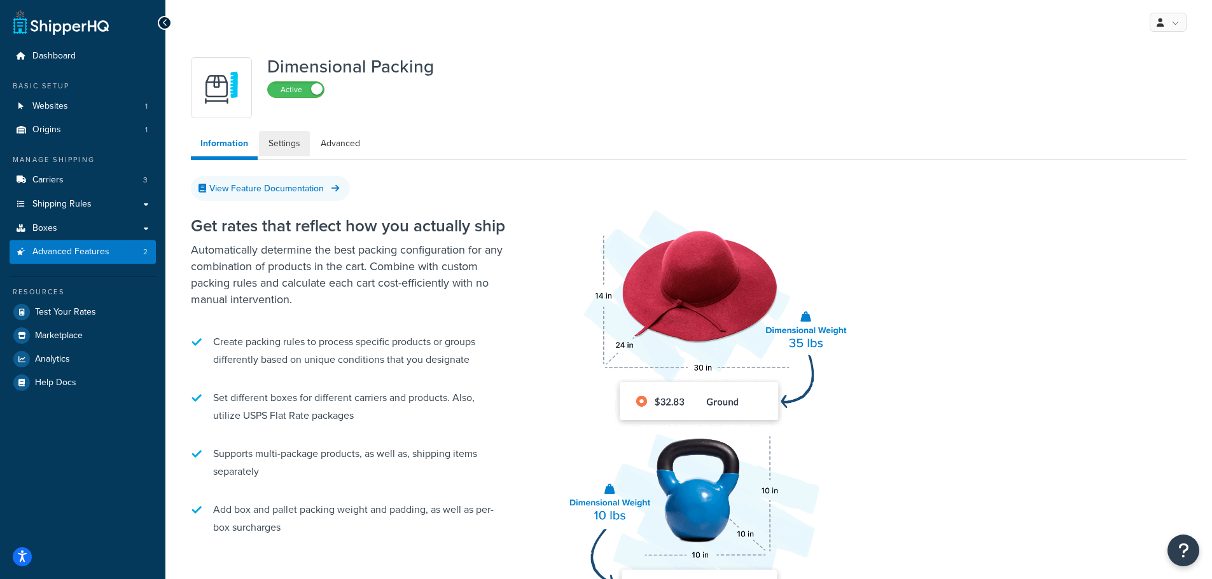
click at [286, 144] on link "Settings" at bounding box center [284, 143] width 51 height 25
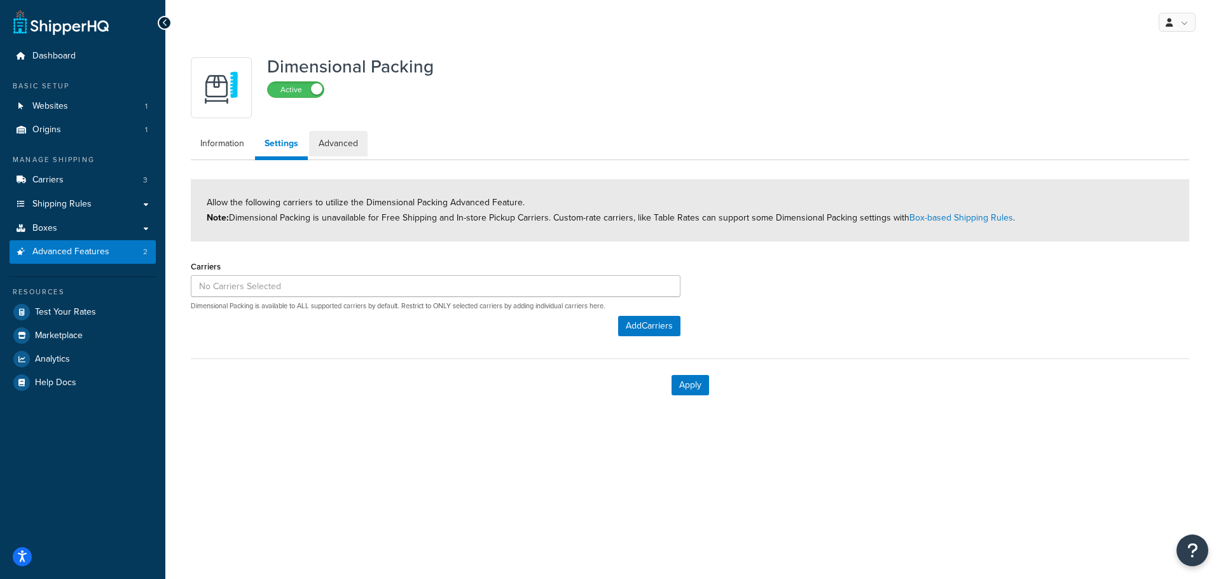
click at [324, 146] on link "Advanced" at bounding box center [338, 143] width 59 height 25
select select "false"
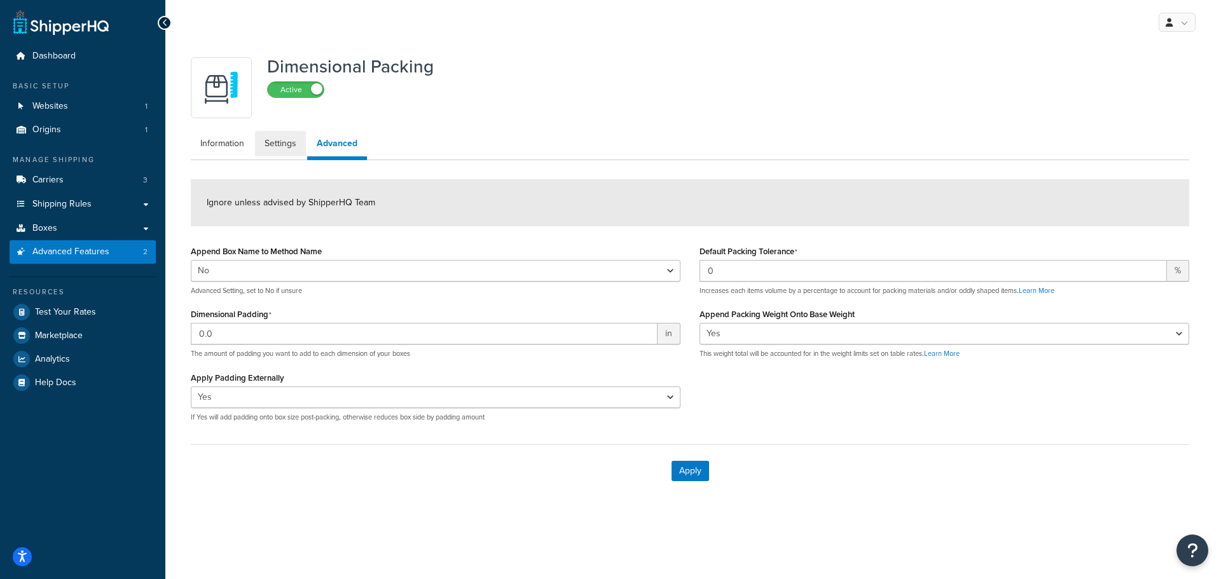
click at [283, 149] on link "Settings" at bounding box center [280, 143] width 51 height 25
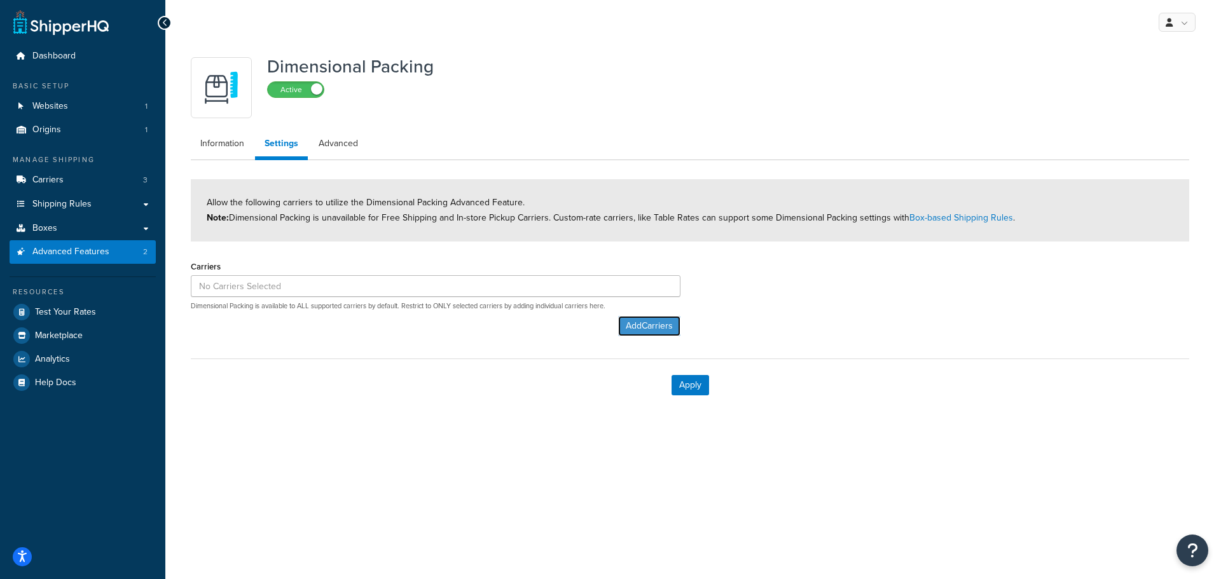
click at [631, 329] on button "Add Carriers" at bounding box center [649, 326] width 62 height 20
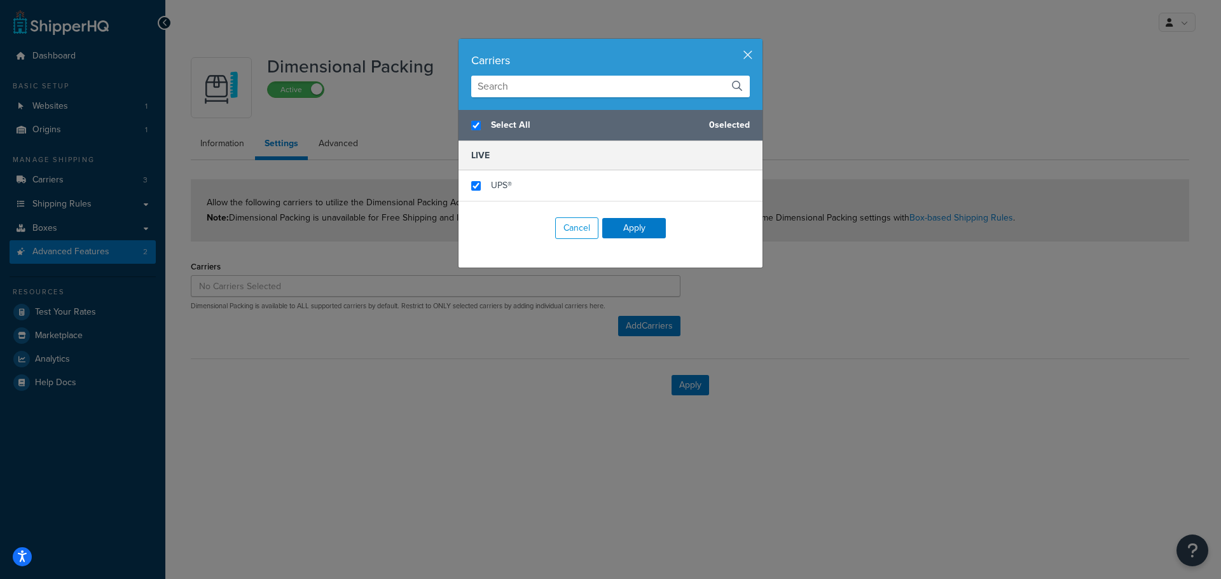
checkbox input "true"
click at [471, 192] on div "UPS®" at bounding box center [611, 185] width 304 height 31
click at [627, 230] on button "Apply" at bounding box center [634, 228] width 64 height 20
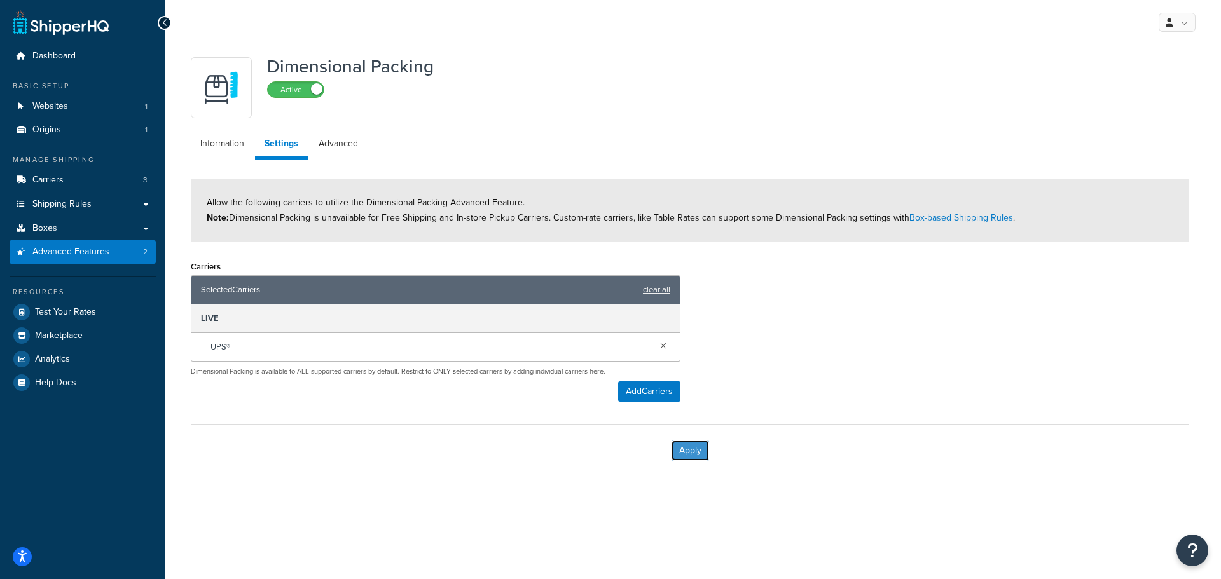
click at [695, 447] on button "Apply" at bounding box center [691, 451] width 38 height 20
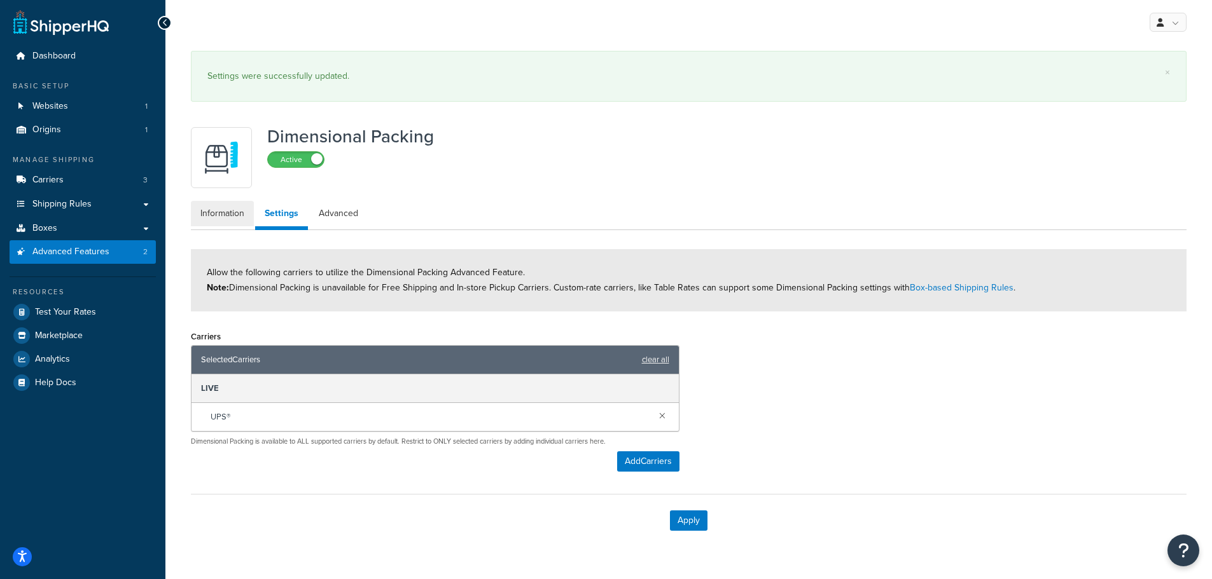
click at [229, 209] on link "Information" at bounding box center [222, 213] width 63 height 25
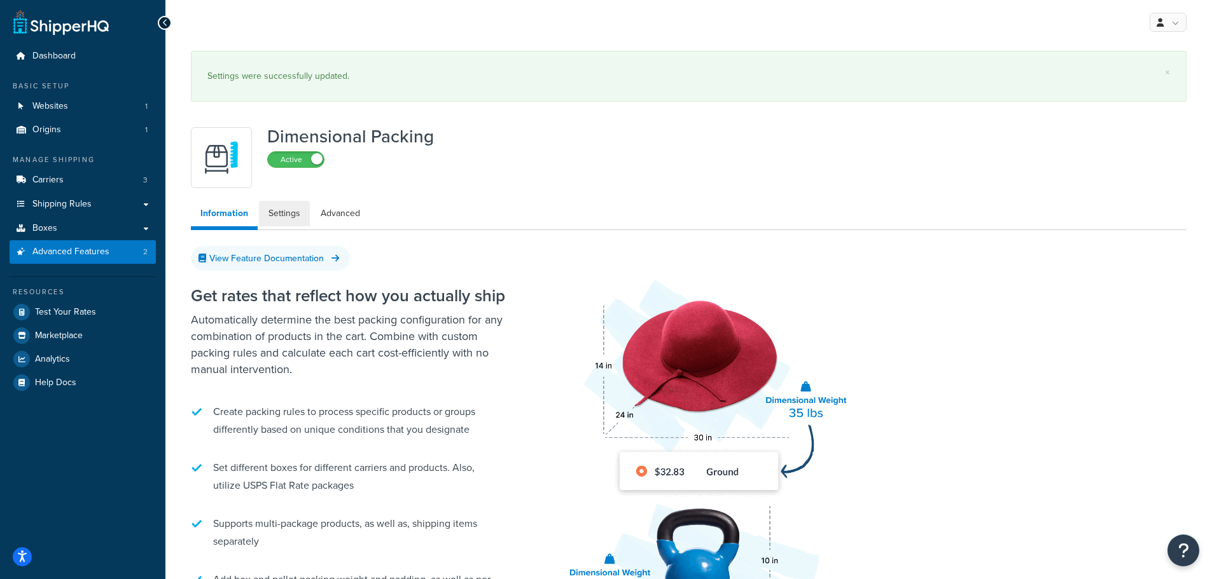
click at [285, 216] on link "Settings" at bounding box center [284, 213] width 51 height 25
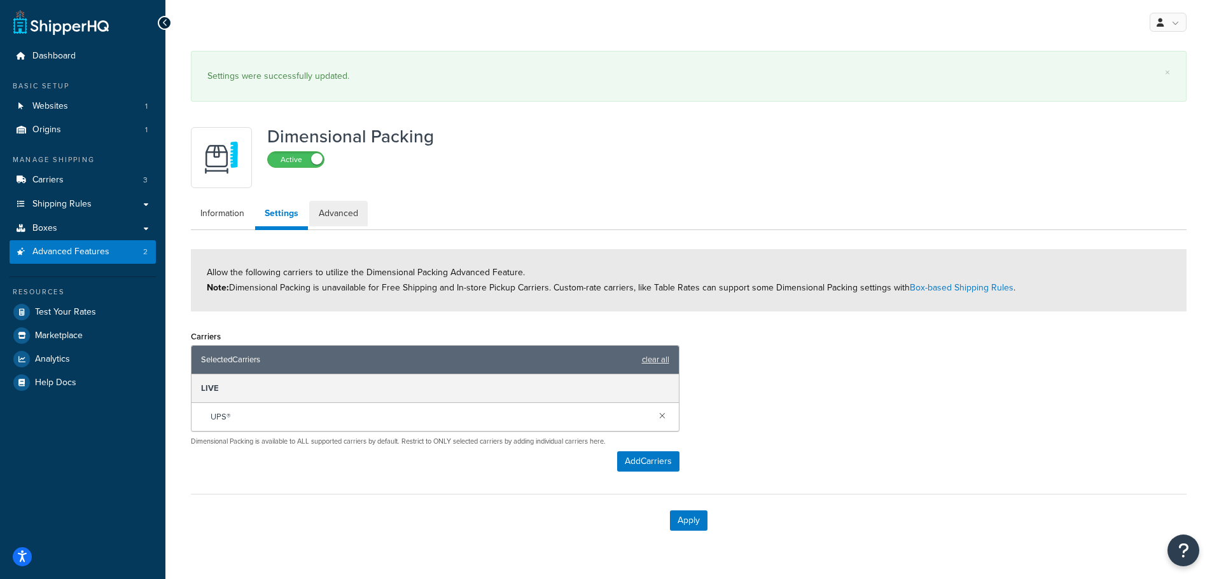
click at [342, 212] on link "Advanced" at bounding box center [338, 213] width 59 height 25
select select "false"
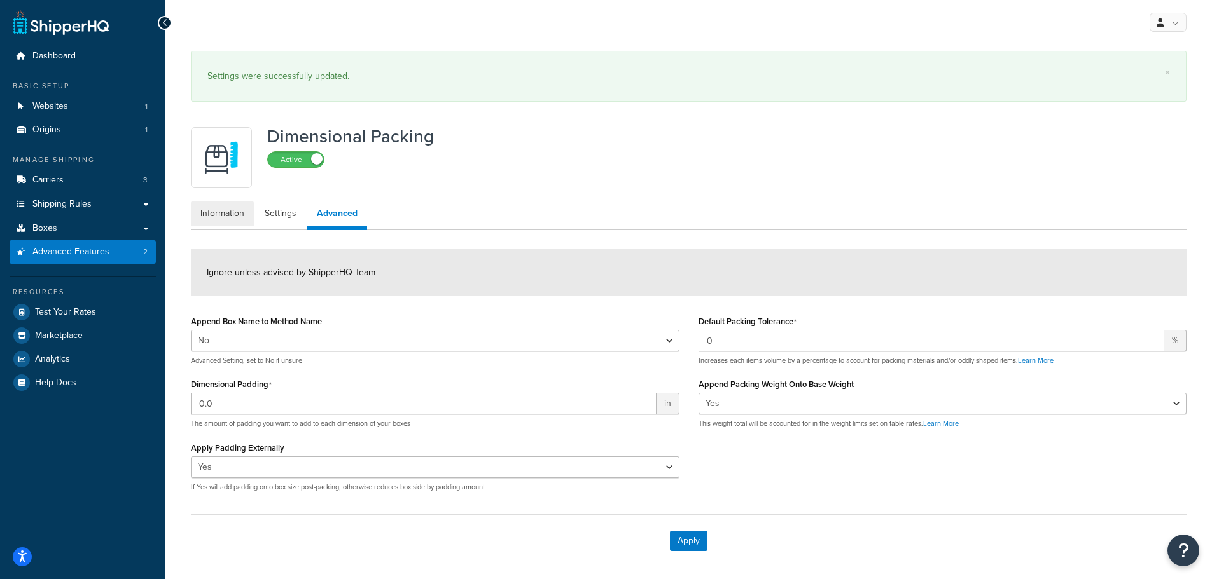
click at [223, 211] on link "Information" at bounding box center [222, 213] width 63 height 25
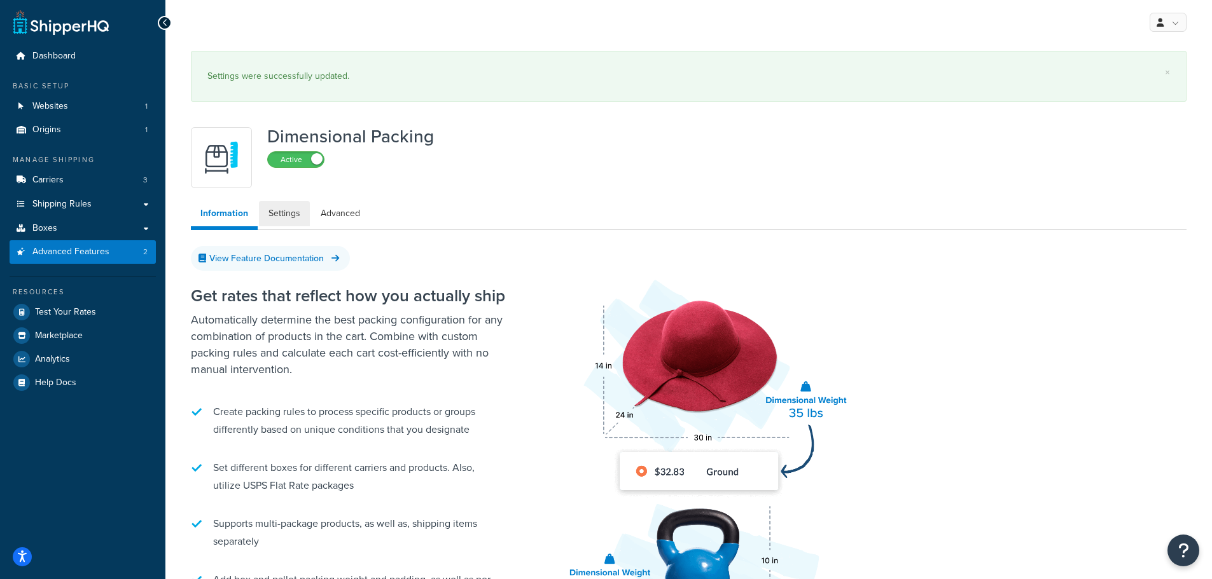
click at [284, 212] on link "Settings" at bounding box center [284, 213] width 51 height 25
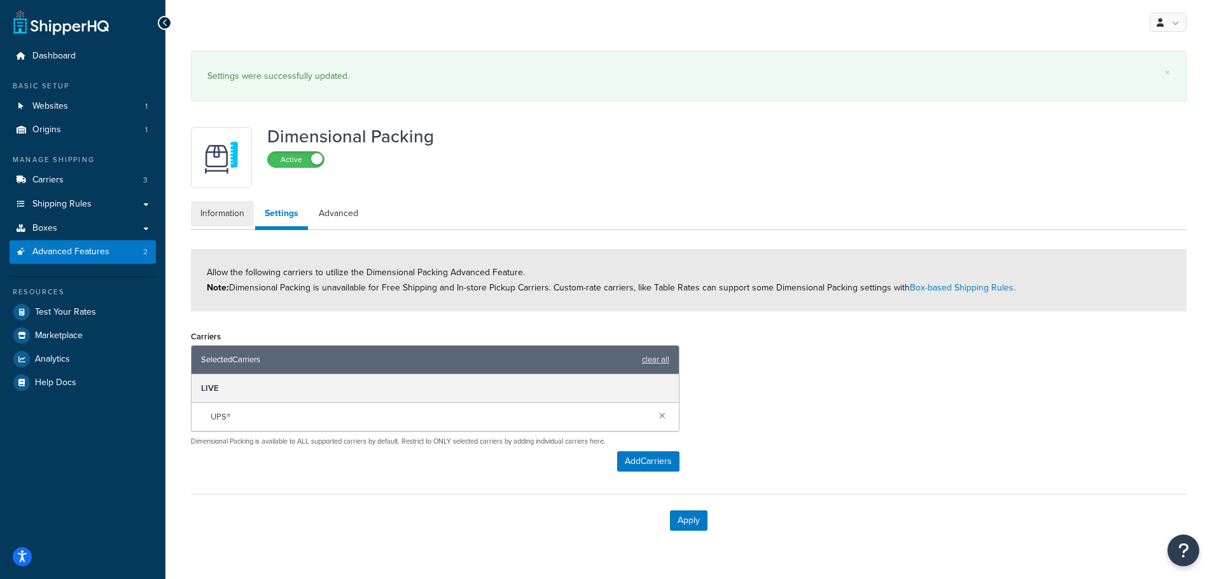
click at [225, 215] on link "Information" at bounding box center [222, 213] width 63 height 25
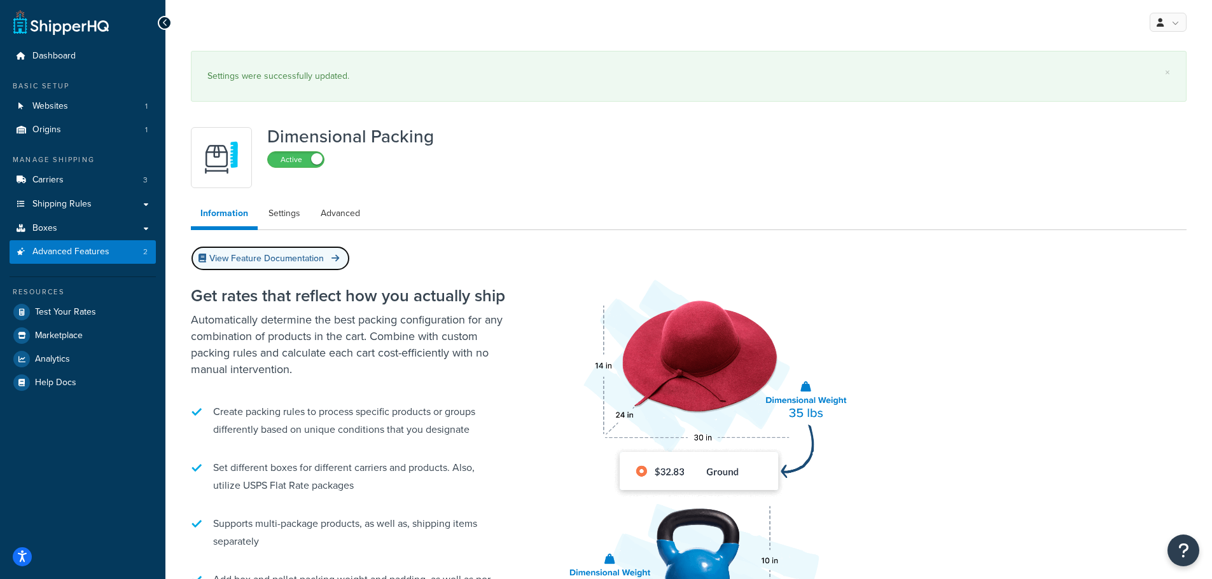
click at [289, 260] on link "View Feature Documentation" at bounding box center [270, 258] width 159 height 25
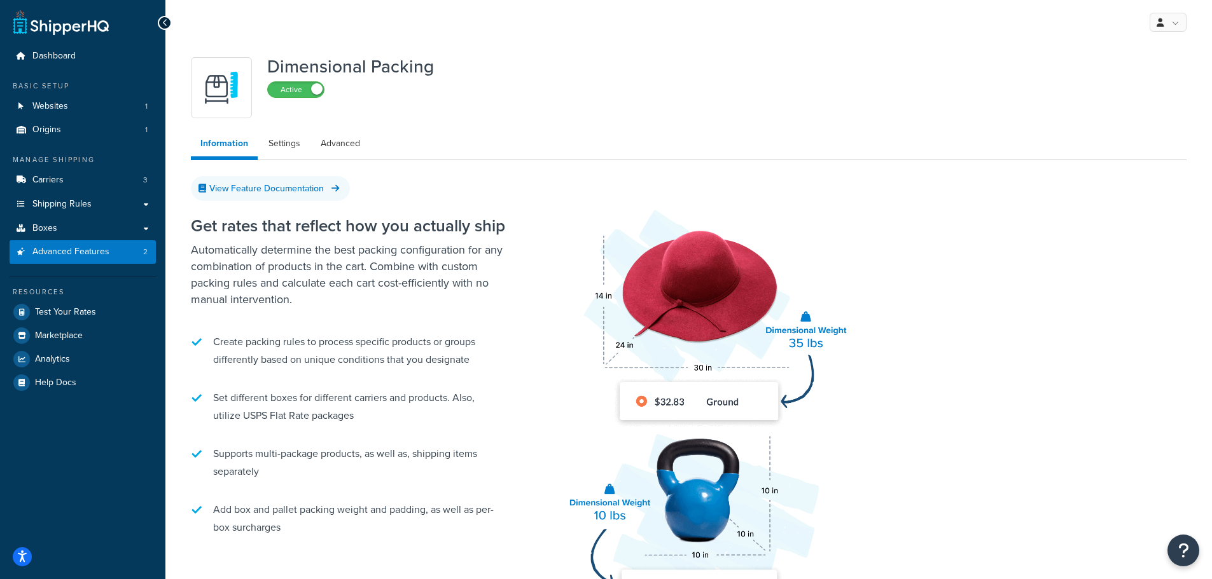
click at [303, 81] on div "Active" at bounding box center [295, 89] width 57 height 18
click at [306, 88] on label "Active" at bounding box center [296, 89] width 56 height 15
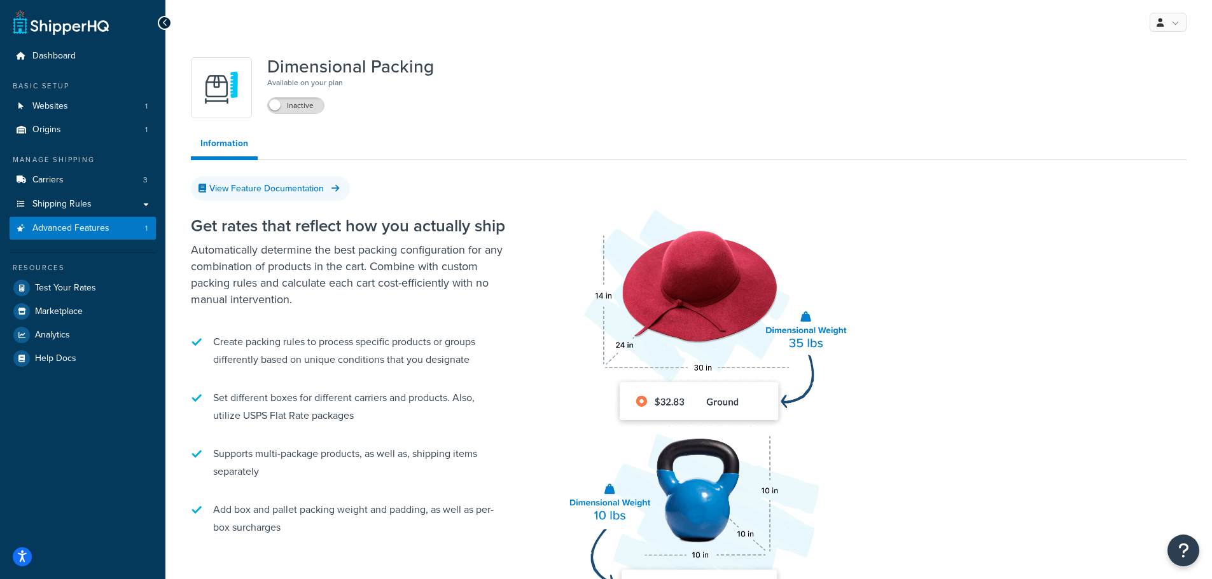
click at [164, 26] on icon at bounding box center [165, 22] width 6 height 9
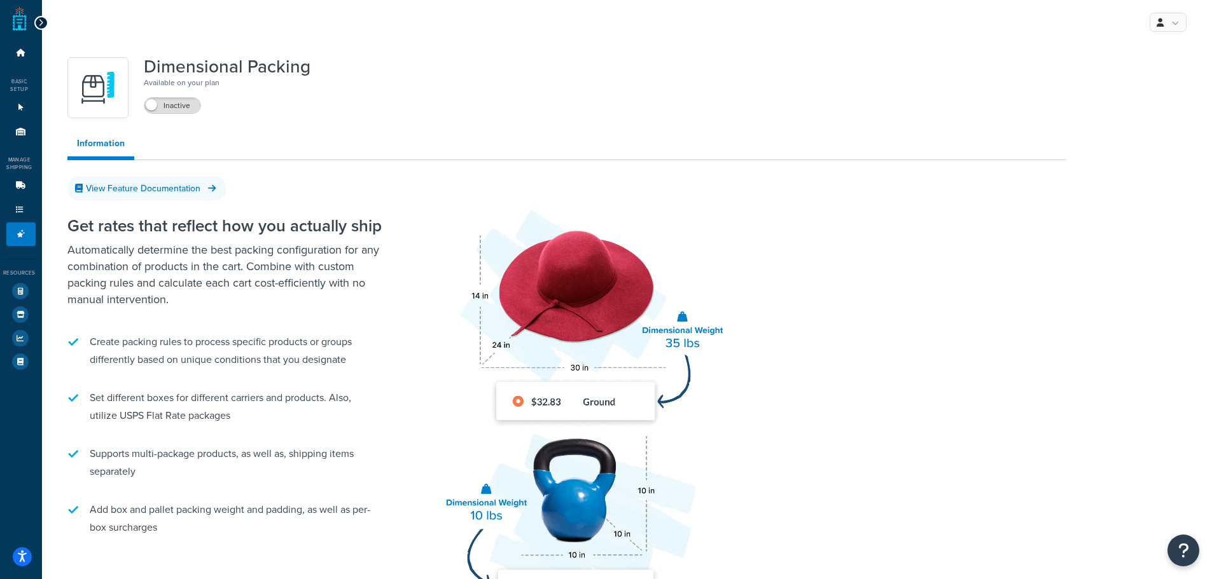
click at [41, 20] on icon at bounding box center [41, 22] width 6 height 9
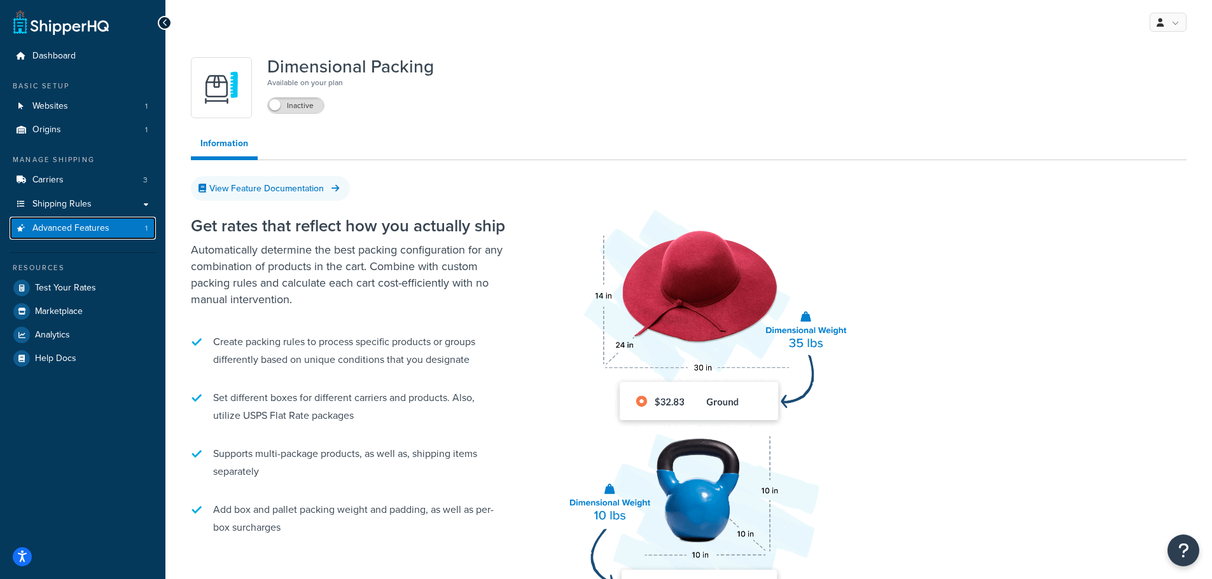
click at [77, 226] on span "Advanced Features" at bounding box center [70, 228] width 77 height 11
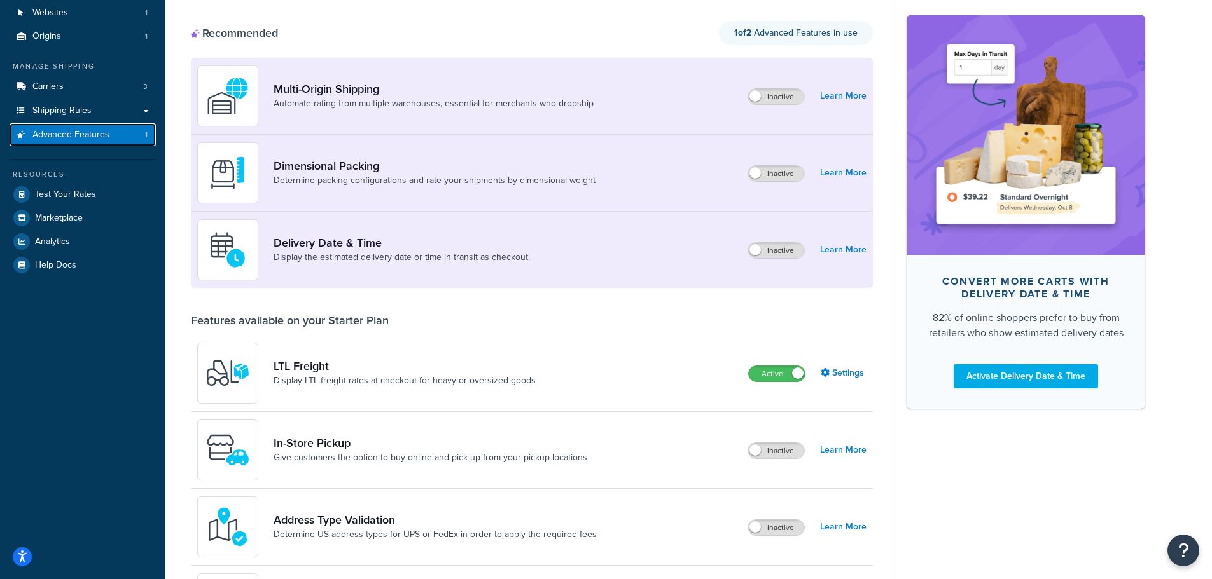
scroll to position [64, 0]
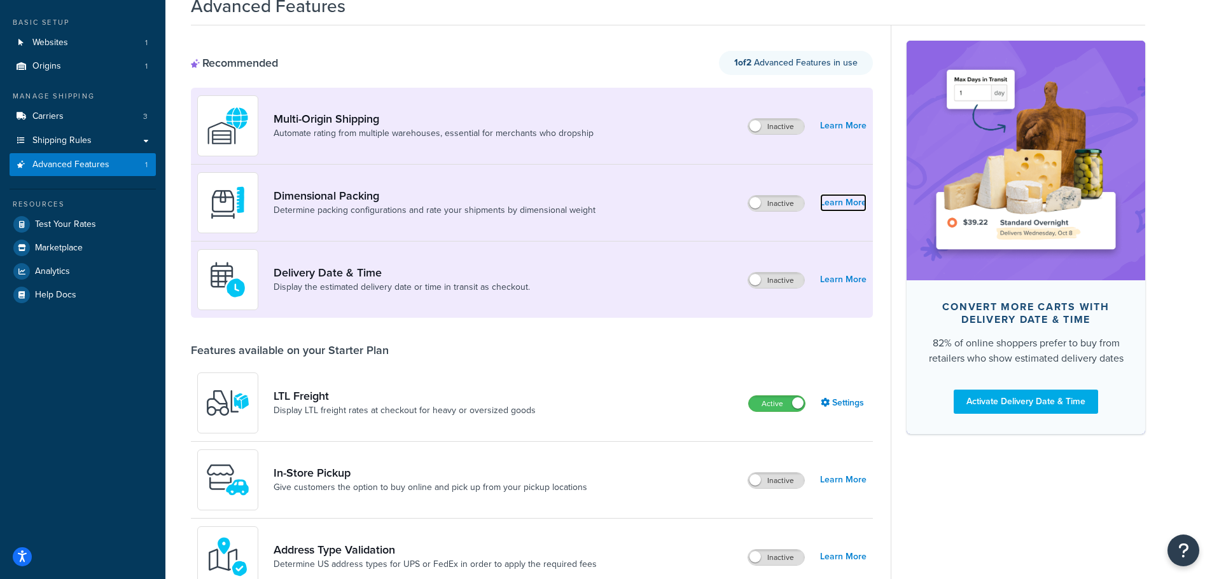
click at [826, 202] on link "Learn More" at bounding box center [843, 203] width 46 height 18
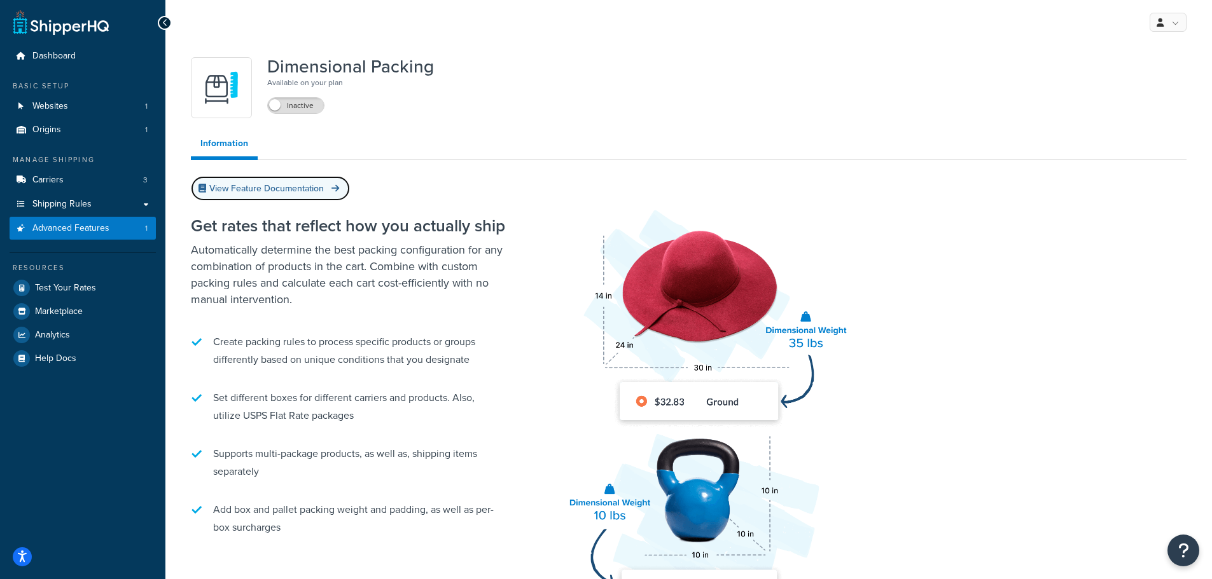
click at [297, 193] on link "View Feature Documentation" at bounding box center [270, 188] width 159 height 25
click at [46, 60] on span "Dashboard" at bounding box center [53, 56] width 43 height 11
